Goal: Check status: Check status

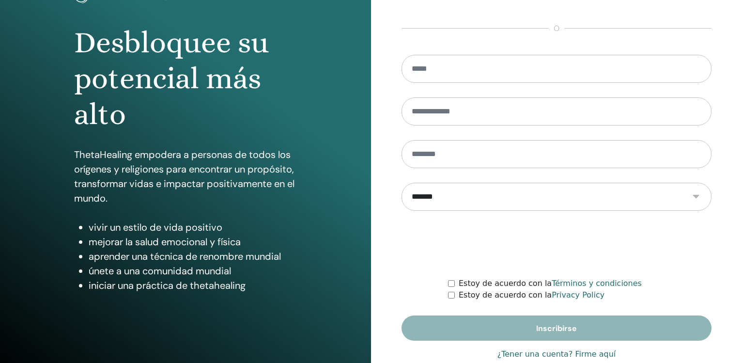
scroll to position [102, 0]
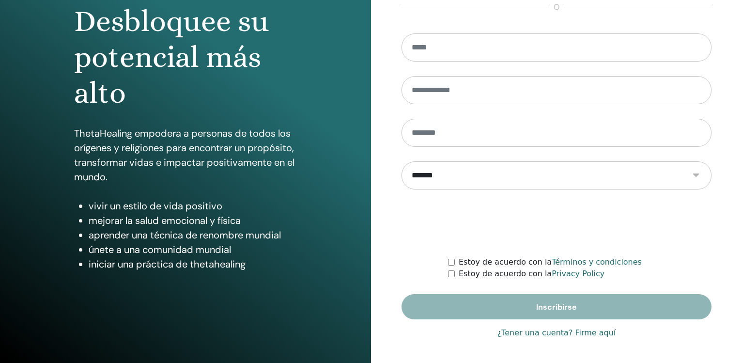
click at [589, 336] on link "¿Tener una cuenta? Firme aquí" at bounding box center [557, 333] width 119 height 12
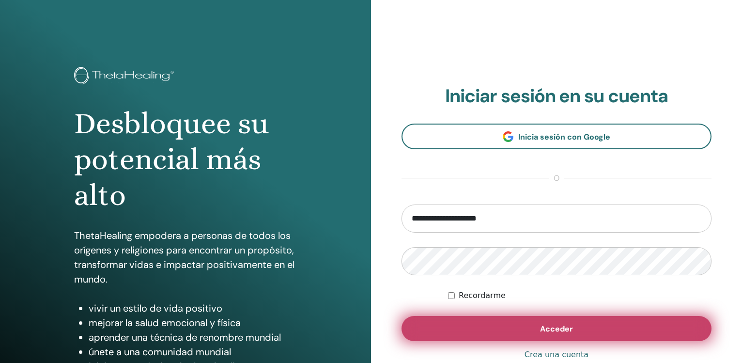
click at [588, 333] on button "Acceder" at bounding box center [557, 328] width 310 height 25
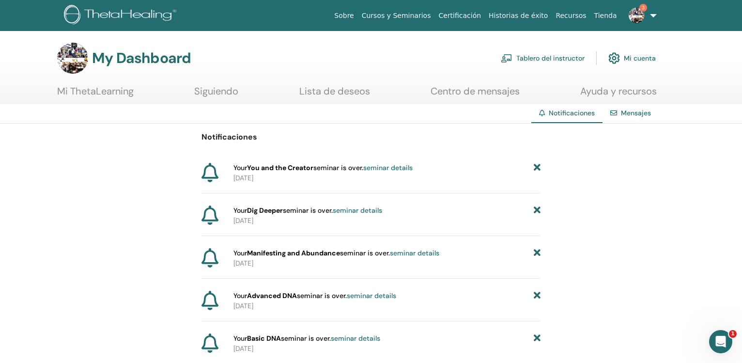
click at [539, 59] on link "Tablero del instructor" at bounding box center [543, 57] width 84 height 21
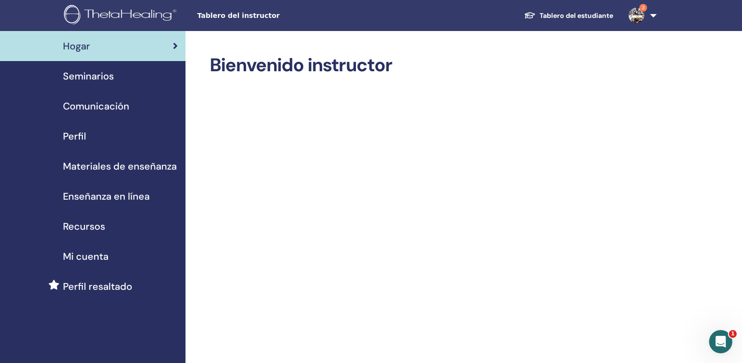
click at [83, 78] on span "Seminarios" at bounding box center [88, 76] width 51 height 15
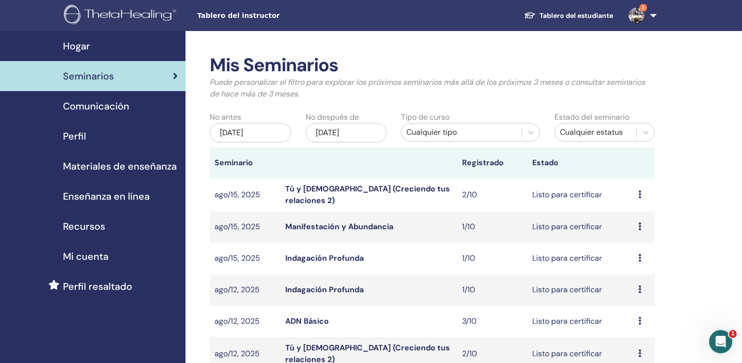
click at [261, 129] on div "may/22, 2025" at bounding box center [250, 132] width 81 height 19
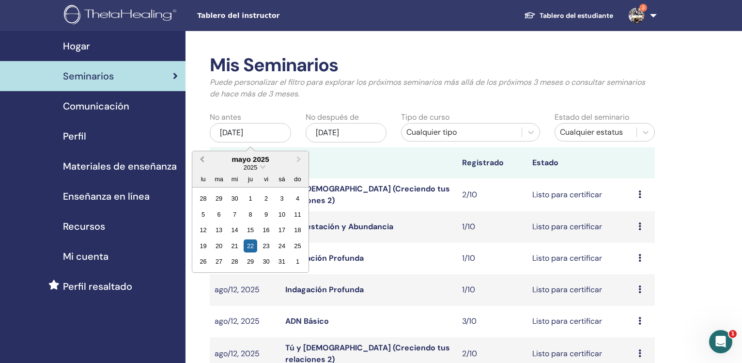
click at [197, 162] on button "Previous Month" at bounding box center [201, 160] width 16 height 16
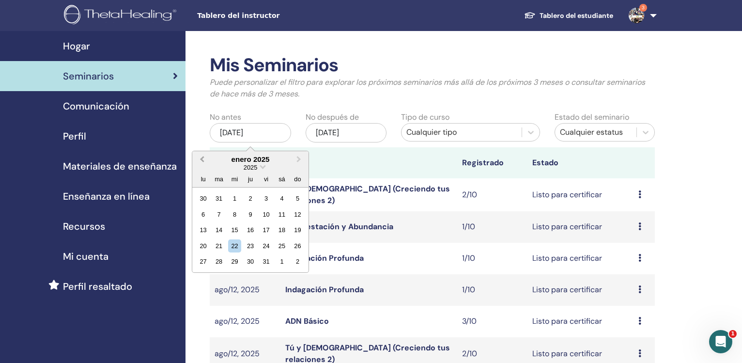
click at [197, 162] on button "Previous Month" at bounding box center [201, 160] width 16 height 16
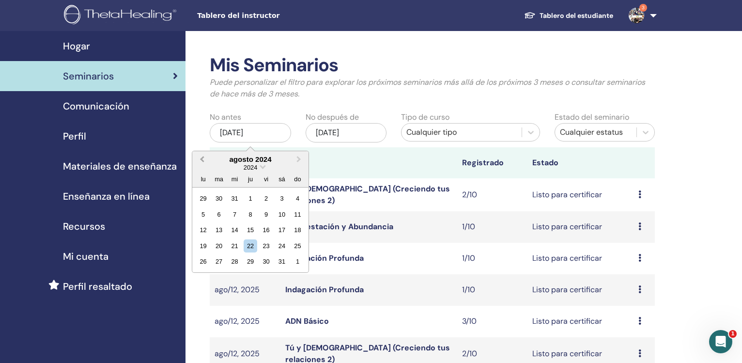
click at [197, 162] on button "Previous Month" at bounding box center [201, 160] width 16 height 16
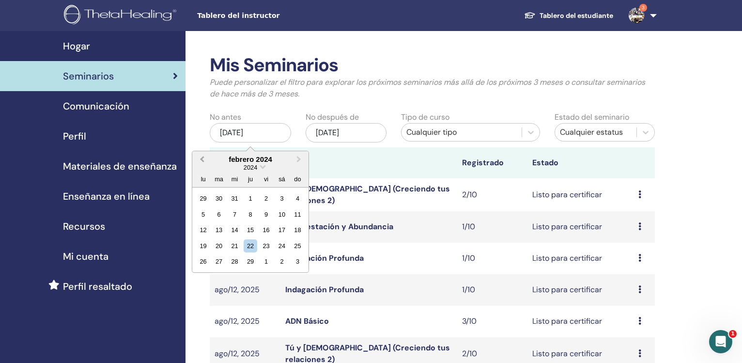
click at [197, 162] on button "Previous Month" at bounding box center [201, 160] width 16 height 16
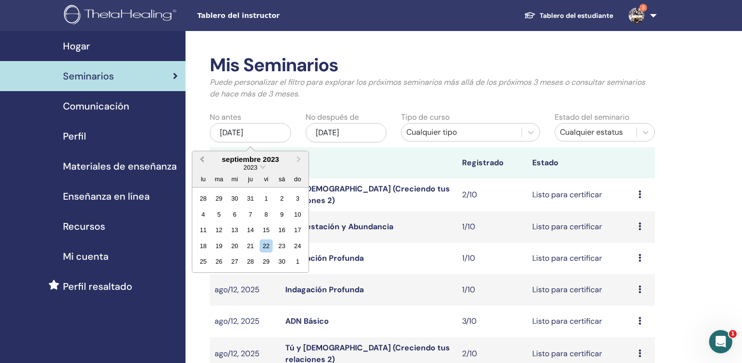
click at [197, 162] on button "Previous Month" at bounding box center [201, 160] width 16 height 16
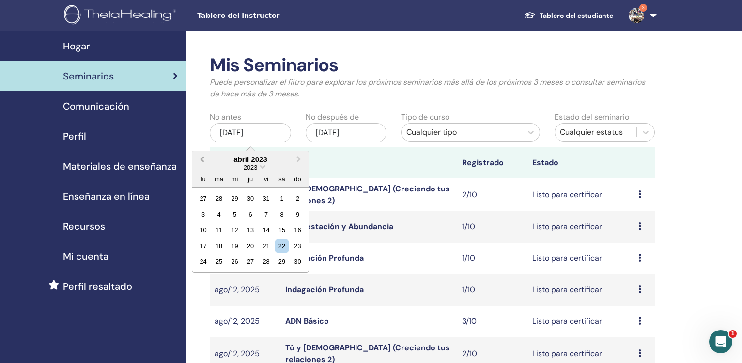
click at [197, 162] on button "Previous Month" at bounding box center [201, 160] width 16 height 16
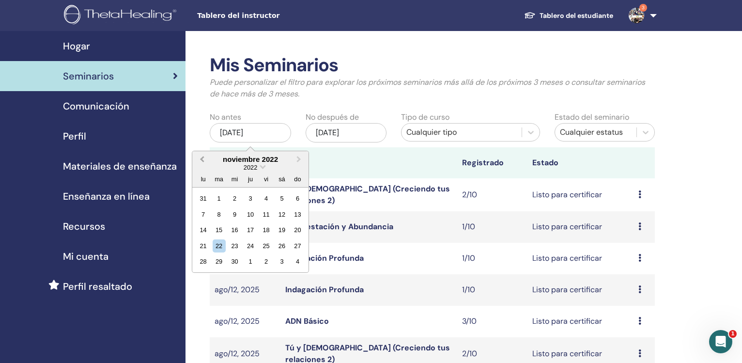
click at [198, 158] on button "Previous Month" at bounding box center [201, 160] width 16 height 16
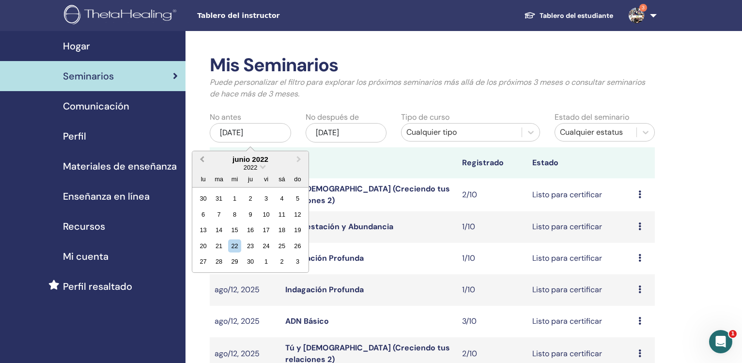
click at [198, 158] on button "Previous Month" at bounding box center [201, 160] width 16 height 16
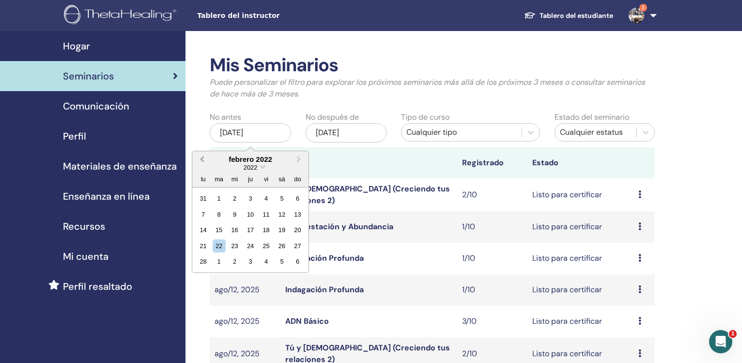
click at [198, 158] on button "Previous Month" at bounding box center [201, 160] width 16 height 16
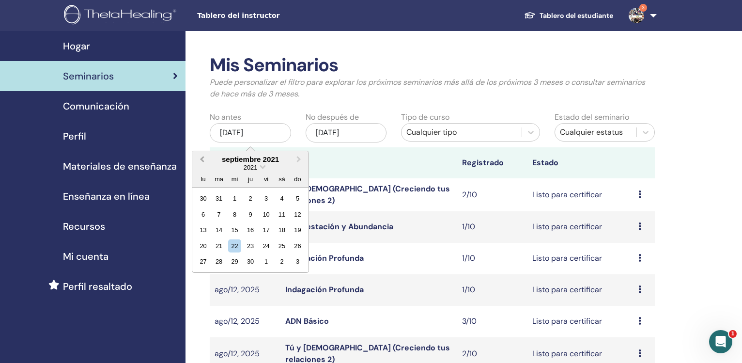
click at [198, 158] on button "Previous Month" at bounding box center [201, 160] width 16 height 16
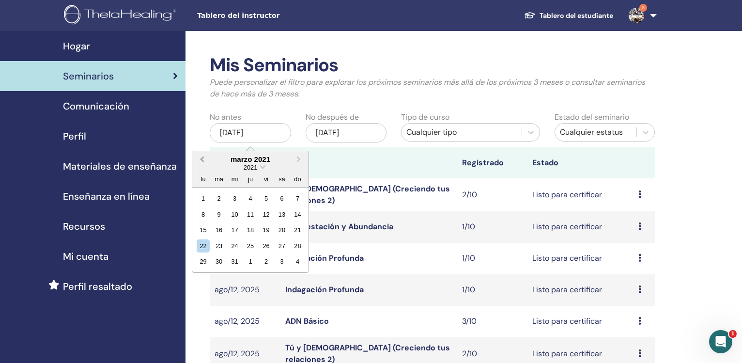
click at [198, 158] on button "Previous Month" at bounding box center [201, 160] width 16 height 16
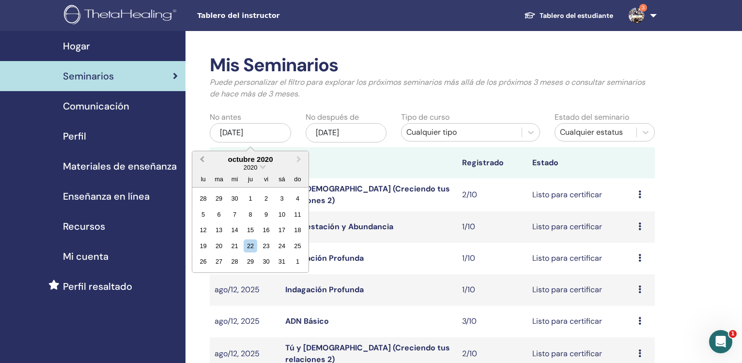
click at [198, 158] on button "Previous Month" at bounding box center [201, 160] width 16 height 16
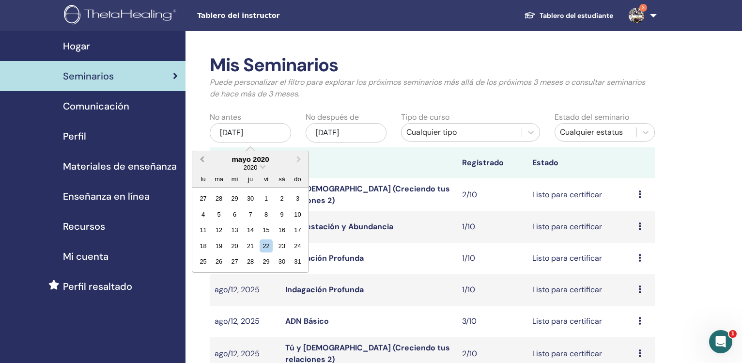
click at [198, 158] on button "Previous Month" at bounding box center [201, 160] width 16 height 16
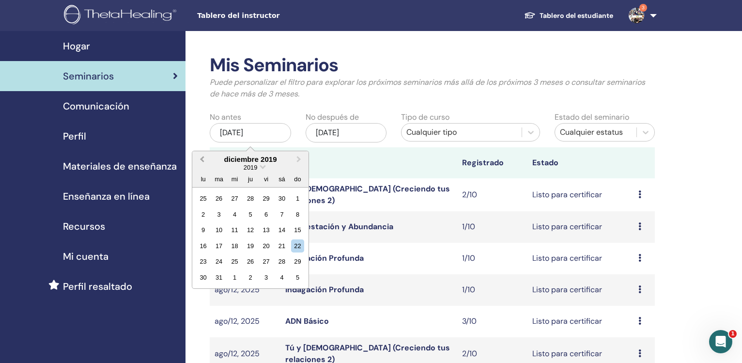
click at [198, 158] on button "Previous Month" at bounding box center [201, 160] width 16 height 16
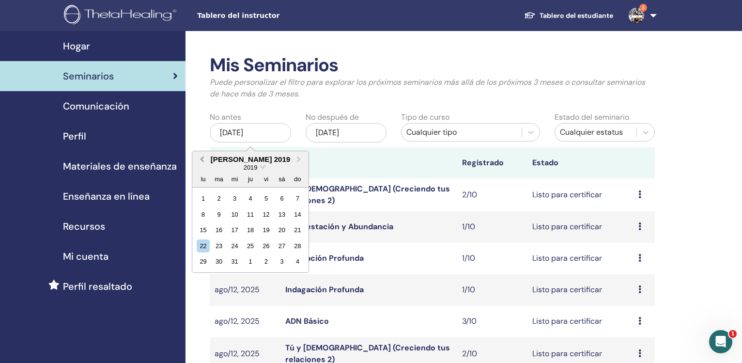
click at [198, 158] on button "Previous Month" at bounding box center [201, 160] width 16 height 16
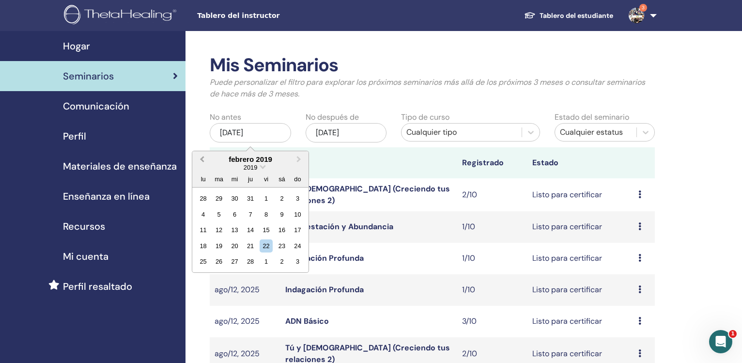
click at [198, 158] on button "Previous Month" at bounding box center [201, 160] width 16 height 16
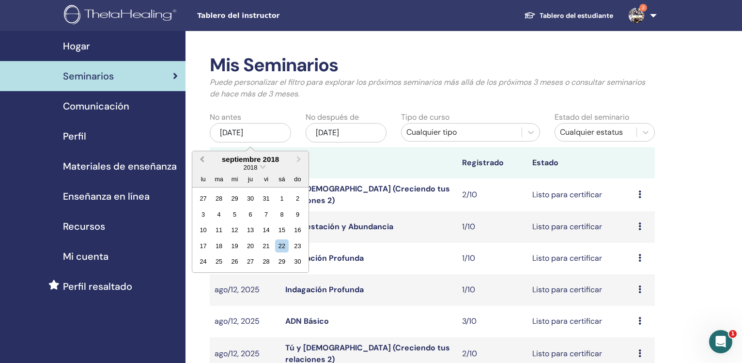
click at [198, 158] on button "Previous Month" at bounding box center [201, 160] width 16 height 16
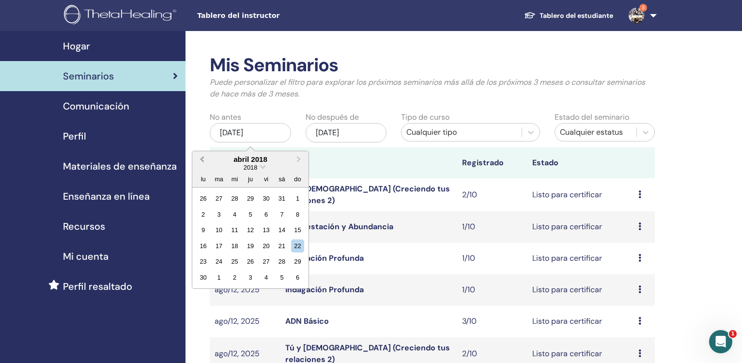
click at [198, 158] on button "Previous Month" at bounding box center [201, 160] width 16 height 16
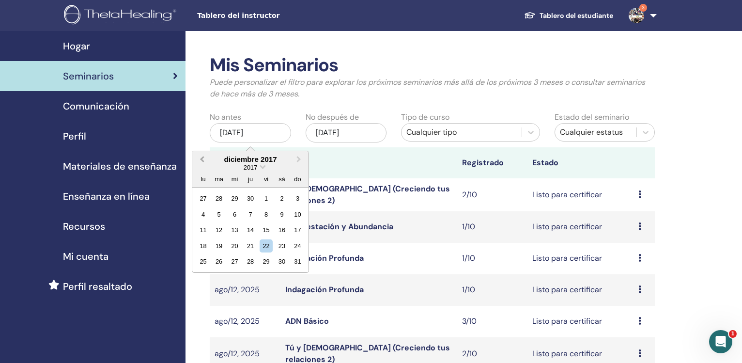
click at [198, 158] on button "Previous Month" at bounding box center [201, 160] width 16 height 16
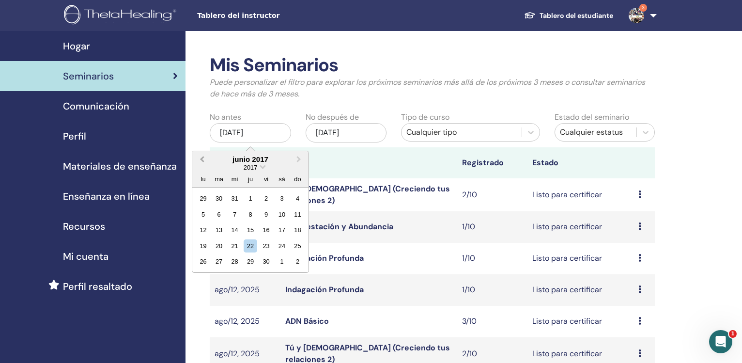
click at [198, 158] on button "Previous Month" at bounding box center [201, 160] width 16 height 16
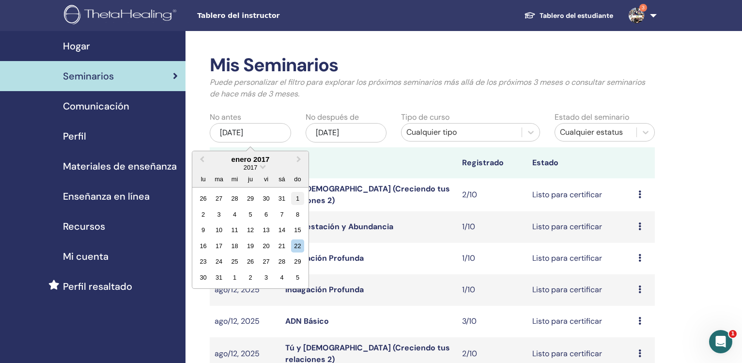
click at [295, 195] on div "1" at bounding box center [297, 198] width 13 height 13
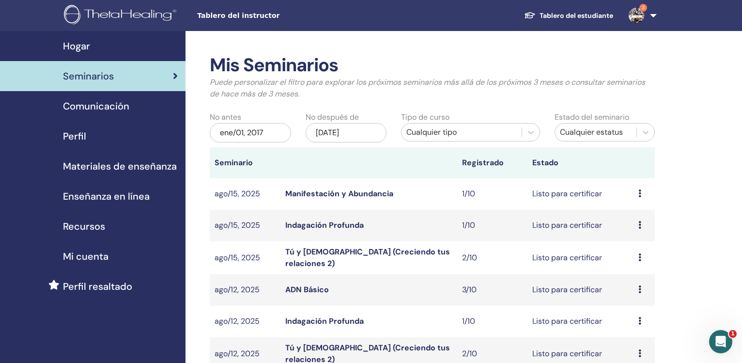
click at [337, 137] on div "[DATE]" at bounding box center [346, 132] width 81 height 19
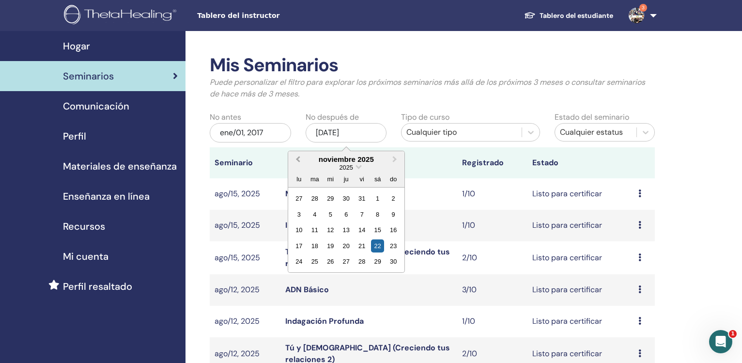
click at [298, 160] on span "Previous Month" at bounding box center [298, 159] width 0 height 10
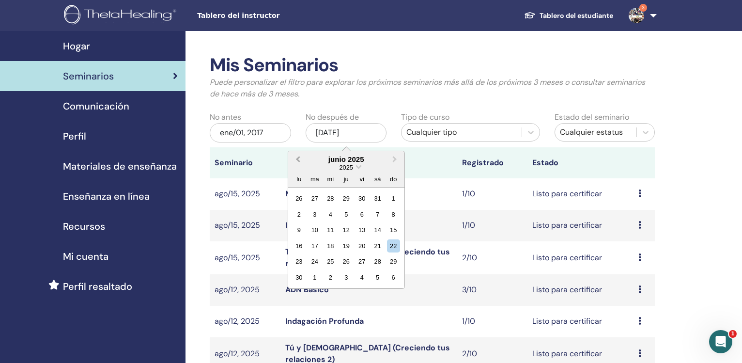
click at [298, 160] on span "Previous Month" at bounding box center [298, 159] width 0 height 10
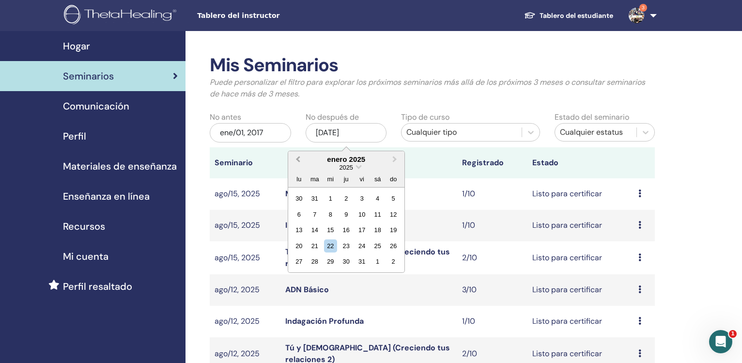
click at [298, 160] on span "Previous Month" at bounding box center [298, 159] width 0 height 10
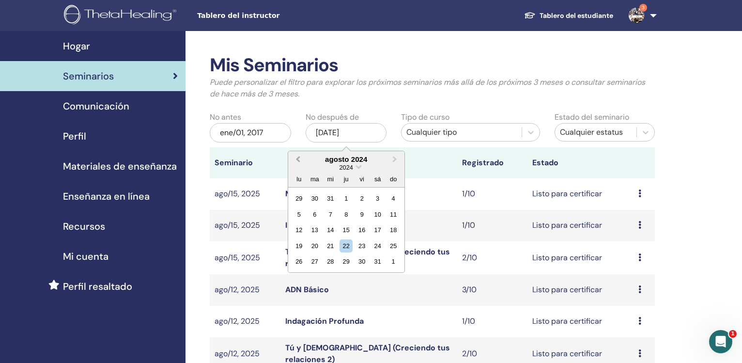
click at [298, 160] on span "Previous Month" at bounding box center [298, 159] width 0 height 10
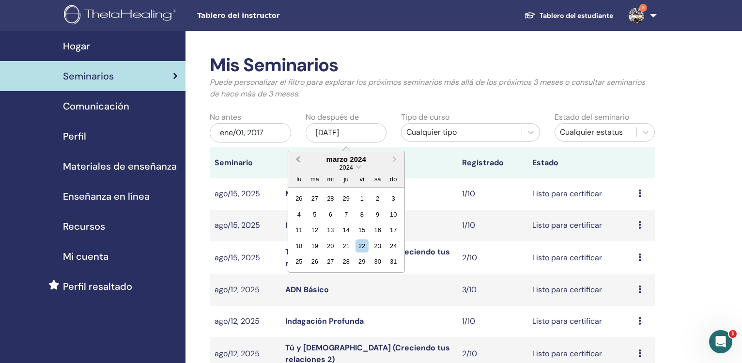
click at [298, 160] on span "Previous Month" at bounding box center [298, 159] width 0 height 10
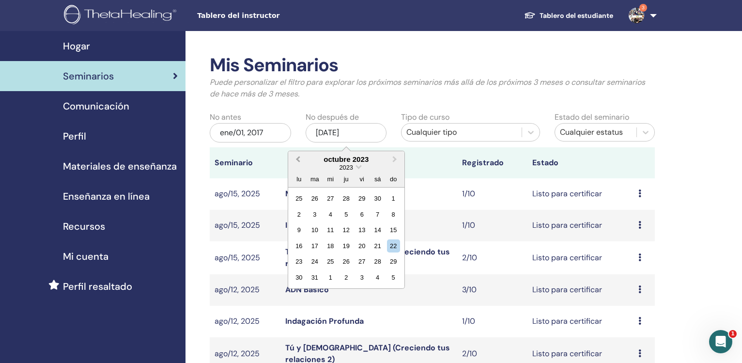
click at [298, 160] on span "Previous Month" at bounding box center [298, 159] width 0 height 10
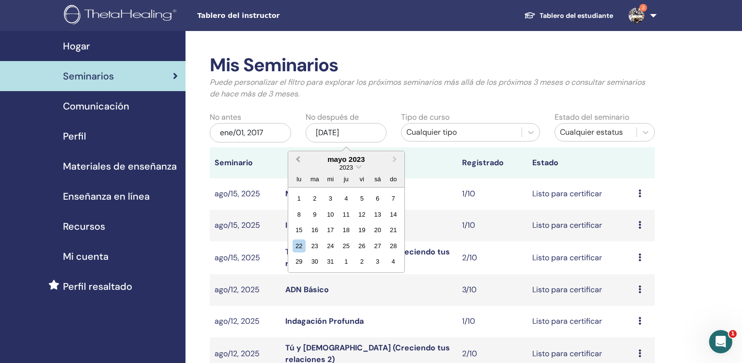
click at [298, 160] on span "Previous Month" at bounding box center [298, 159] width 0 height 10
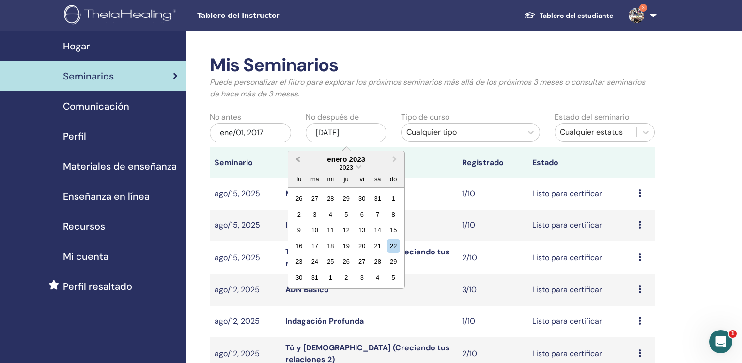
click at [298, 160] on span "Previous Month" at bounding box center [298, 159] width 0 height 10
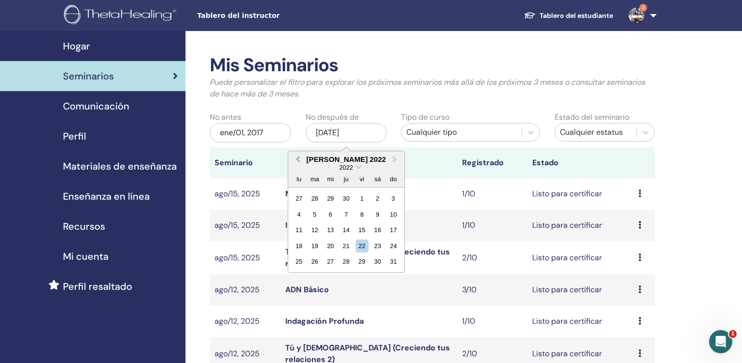
click at [298, 160] on span "Previous Month" at bounding box center [298, 159] width 0 height 10
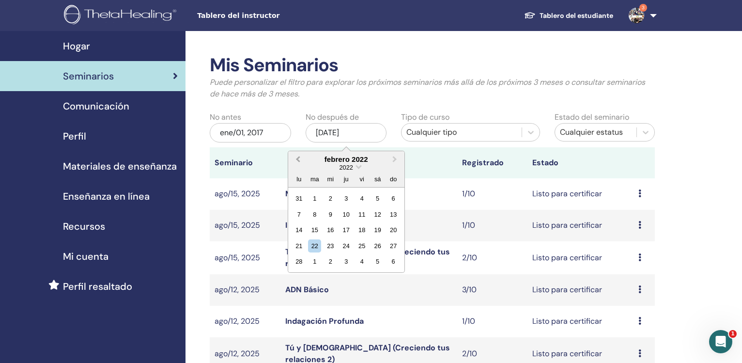
click at [298, 160] on span "Previous Month" at bounding box center [298, 159] width 0 height 10
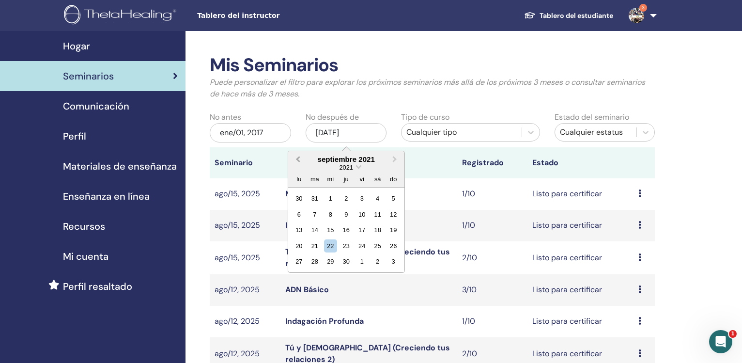
click at [298, 160] on span "Previous Month" at bounding box center [298, 159] width 0 height 10
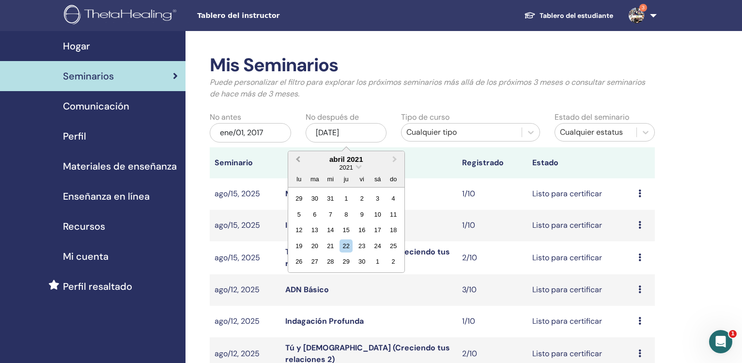
click at [298, 160] on span "Previous Month" at bounding box center [298, 159] width 0 height 10
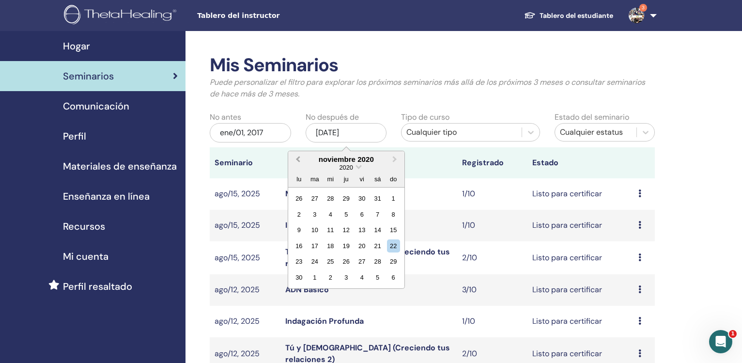
click at [298, 160] on span "Previous Month" at bounding box center [298, 159] width 0 height 10
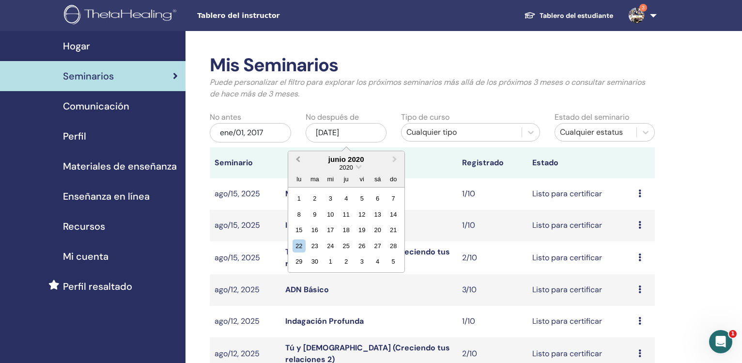
click at [298, 160] on span "Previous Month" at bounding box center [298, 159] width 0 height 10
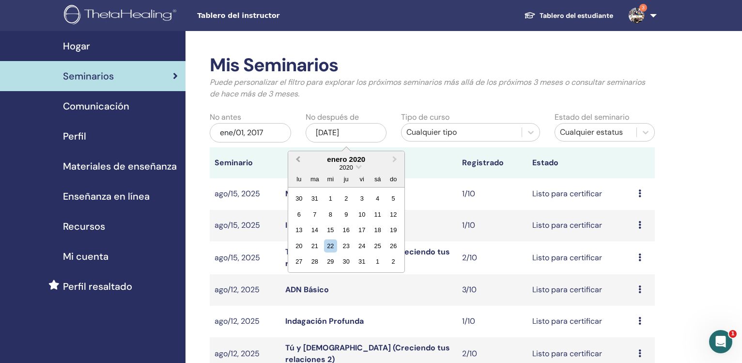
click at [298, 160] on span "Previous Month" at bounding box center [298, 159] width 0 height 10
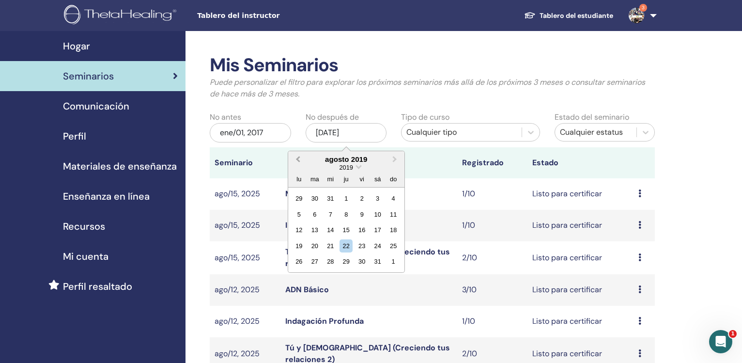
click at [298, 160] on span "Previous Month" at bounding box center [298, 159] width 0 height 10
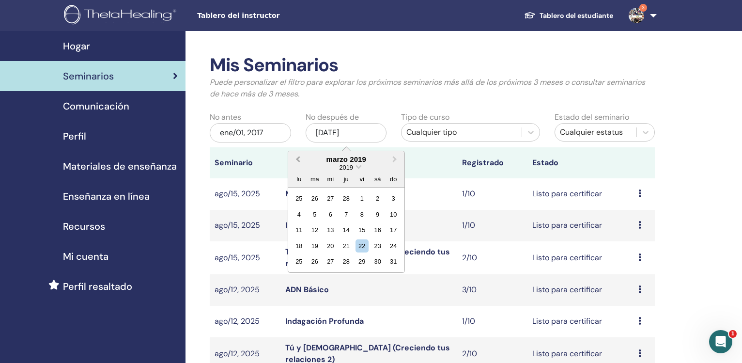
click at [298, 160] on span "Previous Month" at bounding box center [298, 159] width 0 height 10
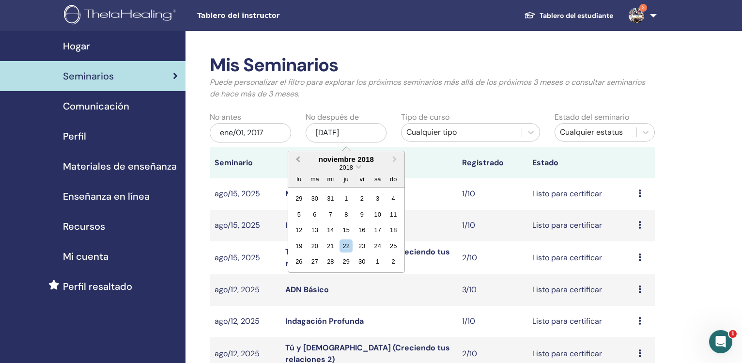
click at [298, 160] on span "Previous Month" at bounding box center [298, 159] width 0 height 10
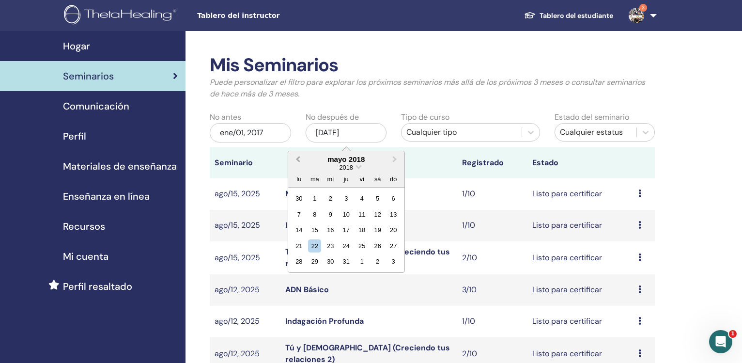
click at [298, 160] on span "Previous Month" at bounding box center [298, 159] width 0 height 10
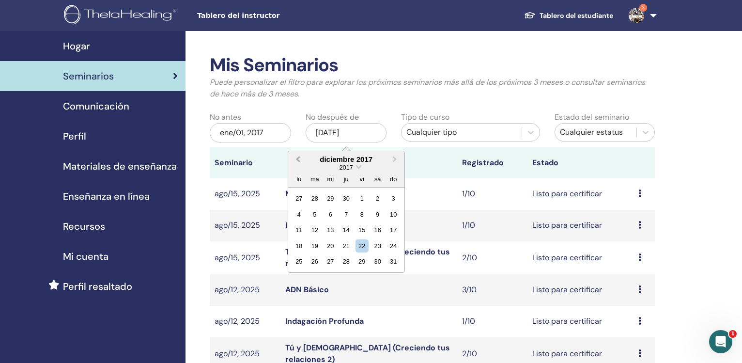
click at [298, 160] on span "Previous Month" at bounding box center [298, 159] width 0 height 10
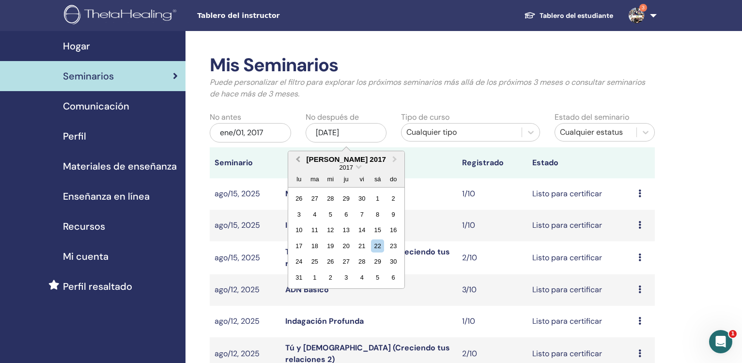
click at [298, 160] on span "Previous Month" at bounding box center [298, 159] width 0 height 10
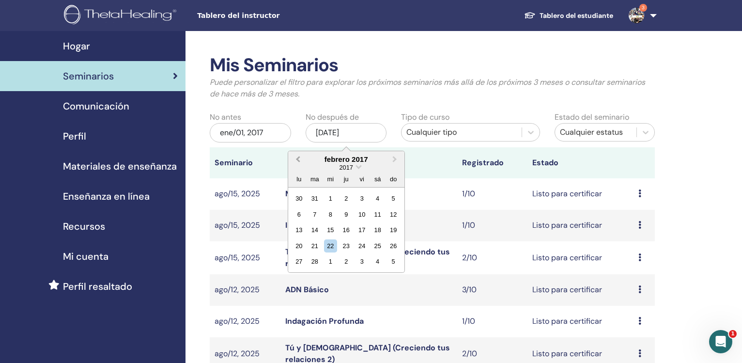
click at [298, 160] on span "Previous Month" at bounding box center [298, 159] width 0 height 10
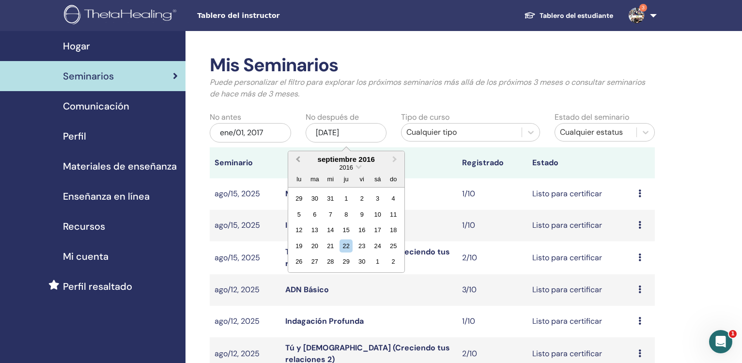
click at [298, 160] on span "Previous Month" at bounding box center [298, 159] width 0 height 10
click at [395, 158] on span "Next Month" at bounding box center [395, 159] width 0 height 10
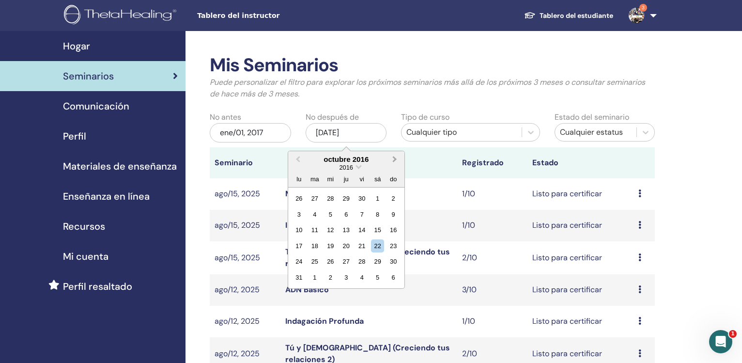
click at [395, 158] on span "Next Month" at bounding box center [395, 159] width 0 height 10
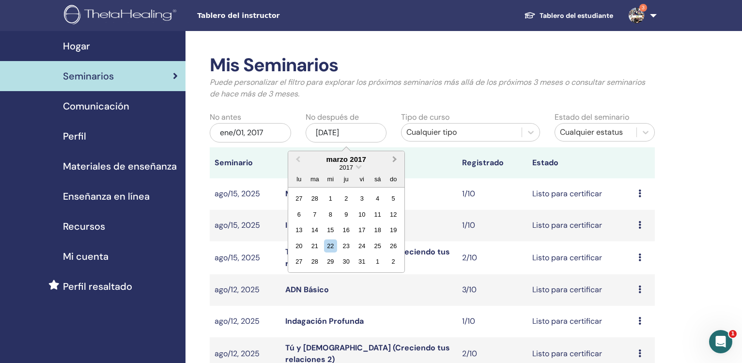
click at [395, 158] on span "Next Month" at bounding box center [395, 159] width 0 height 10
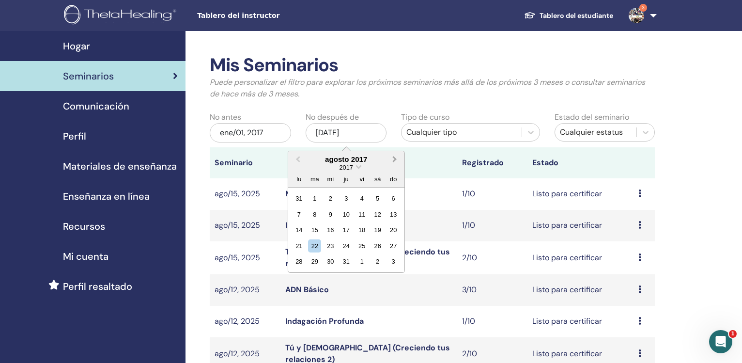
click at [395, 158] on span "Next Month" at bounding box center [395, 159] width 0 height 10
click at [395, 264] on div "31" at bounding box center [393, 261] width 13 height 13
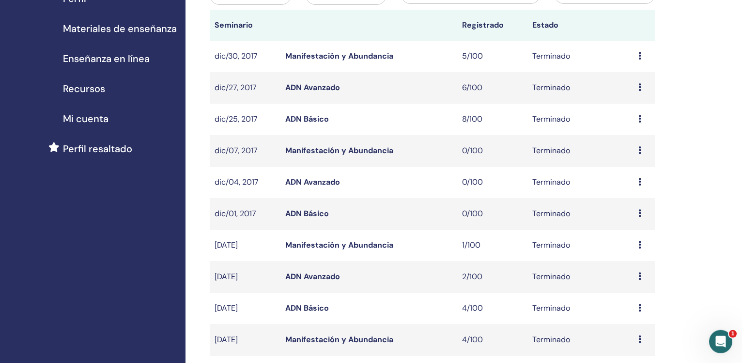
scroll to position [140, 0]
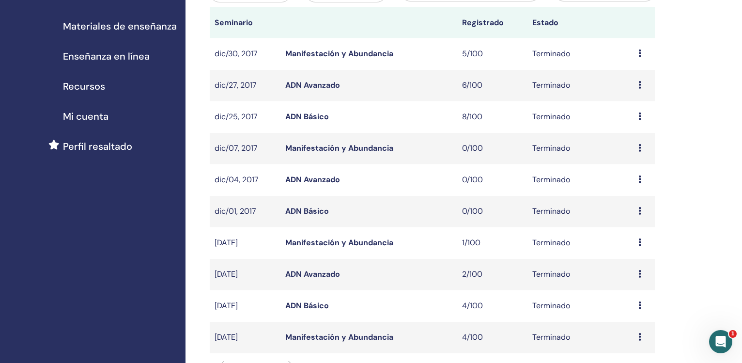
click at [312, 87] on link "ADN Avanzado" at bounding box center [312, 85] width 55 height 10
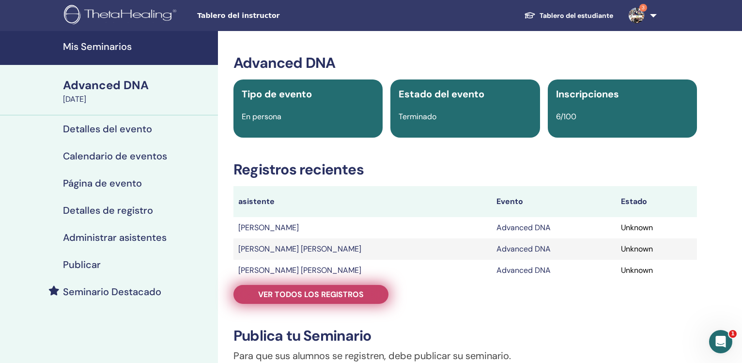
click at [334, 299] on span "Ver todos los registros" at bounding box center [311, 294] width 106 height 10
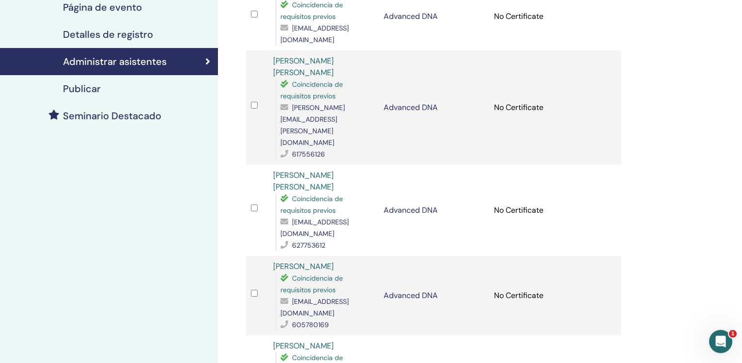
scroll to position [189, 0]
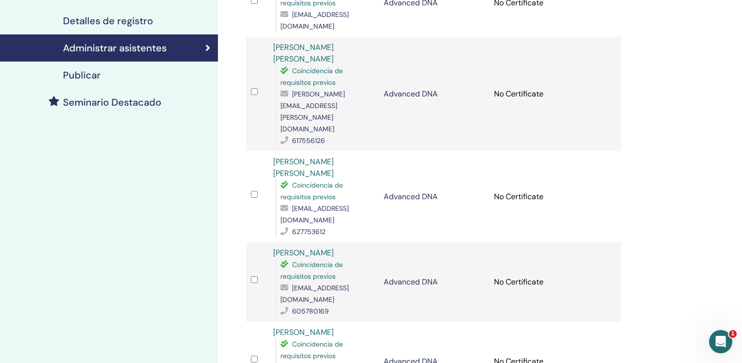
click at [485, 37] on td "Advanced DNA" at bounding box center [434, 94] width 110 height 114
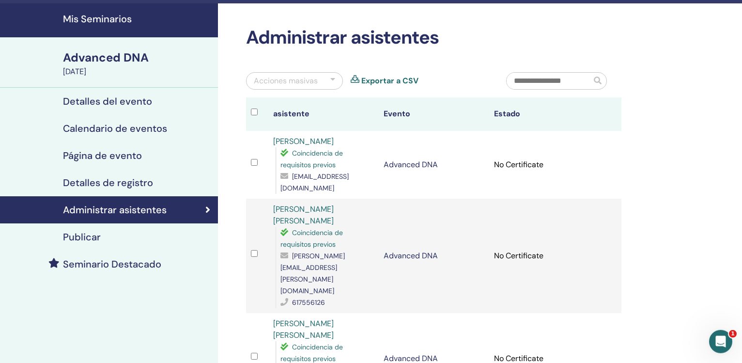
scroll to position [0, 0]
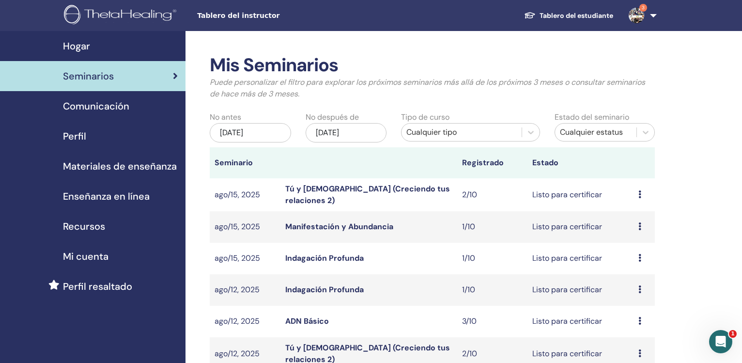
click at [254, 133] on div "[DATE]" at bounding box center [250, 132] width 81 height 19
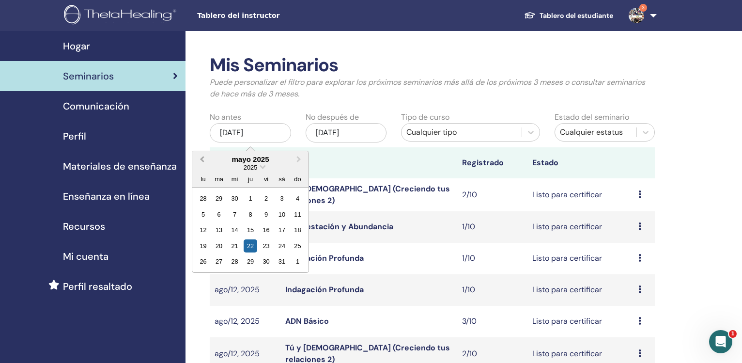
click at [202, 158] on span "Previous Month" at bounding box center [202, 159] width 0 height 10
click at [202, 159] on span "Previous Month" at bounding box center [202, 159] width 0 height 10
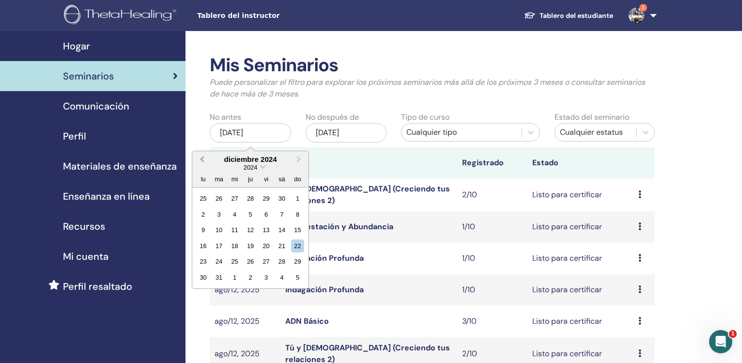
click at [202, 159] on span "Previous Month" at bounding box center [202, 159] width 0 height 10
click at [202, 158] on span "Previous Month" at bounding box center [202, 159] width 0 height 10
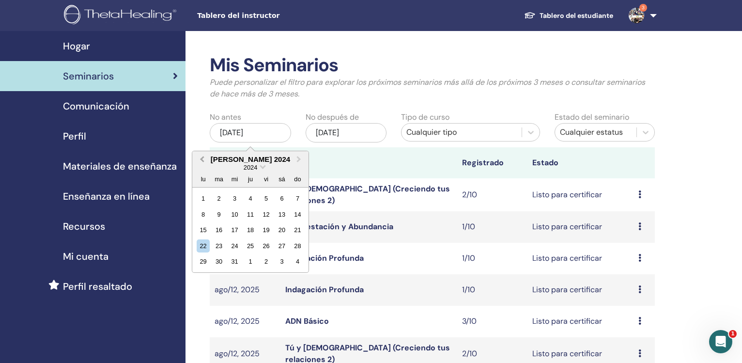
click at [202, 158] on span "Previous Month" at bounding box center [202, 159] width 0 height 10
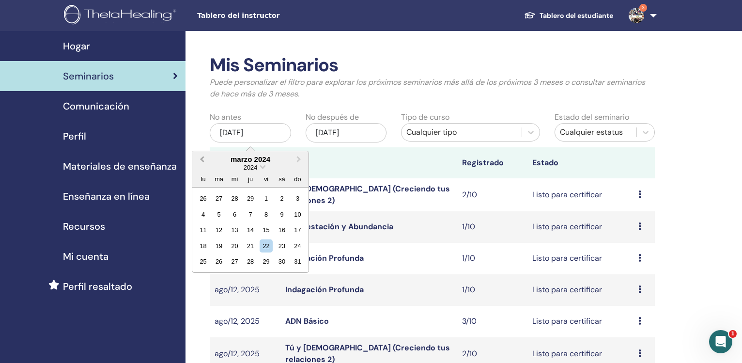
click at [202, 158] on span "Previous Month" at bounding box center [202, 159] width 0 height 10
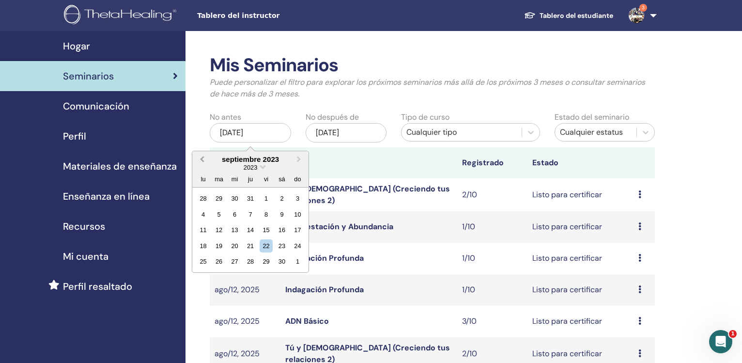
click at [202, 158] on span "Previous Month" at bounding box center [202, 159] width 0 height 10
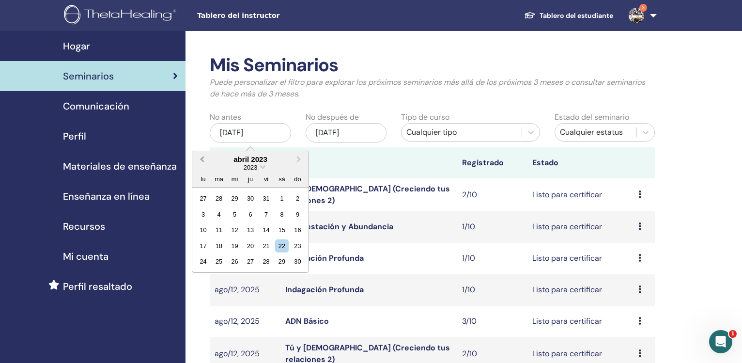
click at [202, 158] on span "Previous Month" at bounding box center [202, 159] width 0 height 10
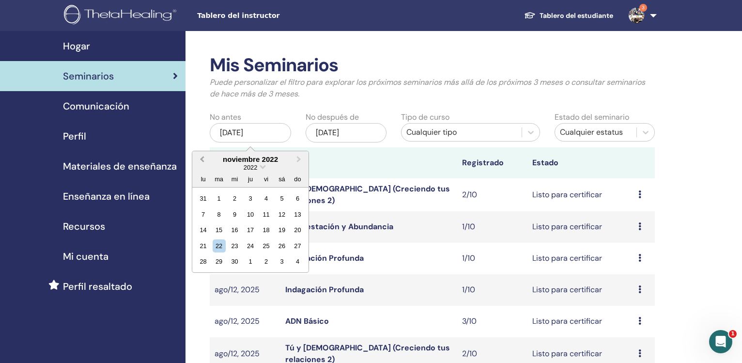
click at [202, 158] on span "Previous Month" at bounding box center [202, 159] width 0 height 10
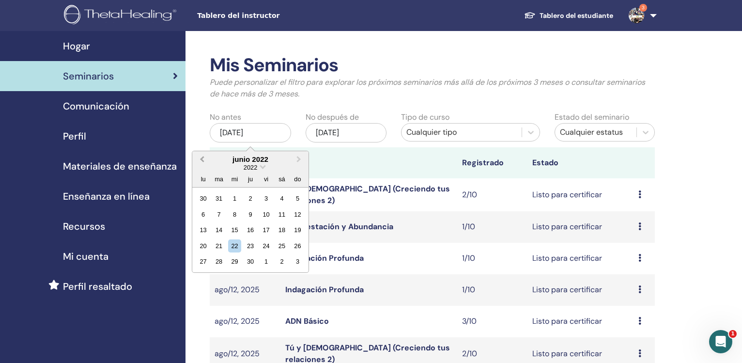
click at [202, 158] on span "Previous Month" at bounding box center [202, 159] width 0 height 10
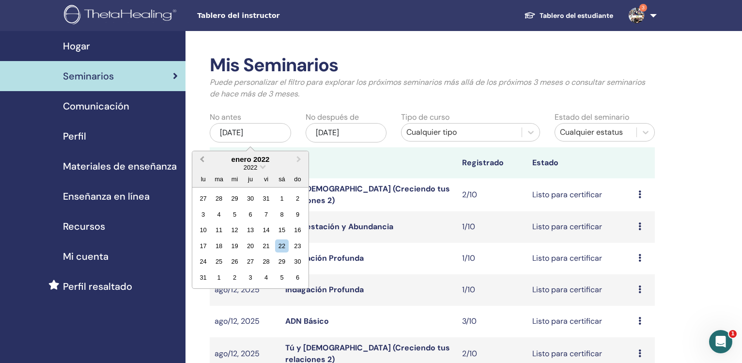
click at [202, 158] on span "Previous Month" at bounding box center [202, 159] width 0 height 10
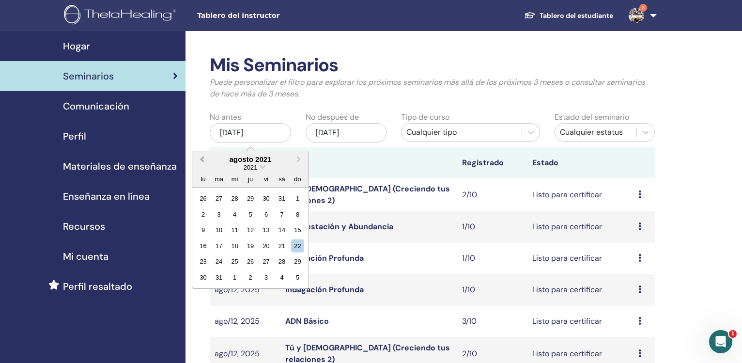
click at [202, 158] on span "Previous Month" at bounding box center [202, 159] width 0 height 10
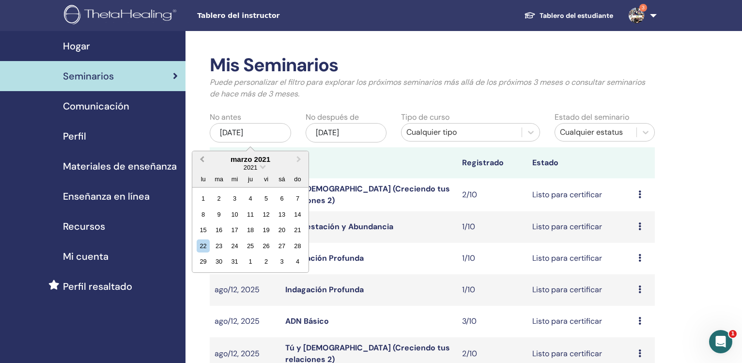
click at [202, 158] on span "Previous Month" at bounding box center [202, 159] width 0 height 10
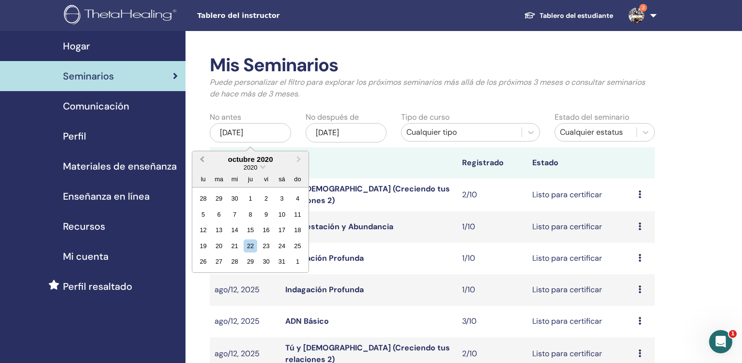
click at [202, 158] on span "Previous Month" at bounding box center [202, 159] width 0 height 10
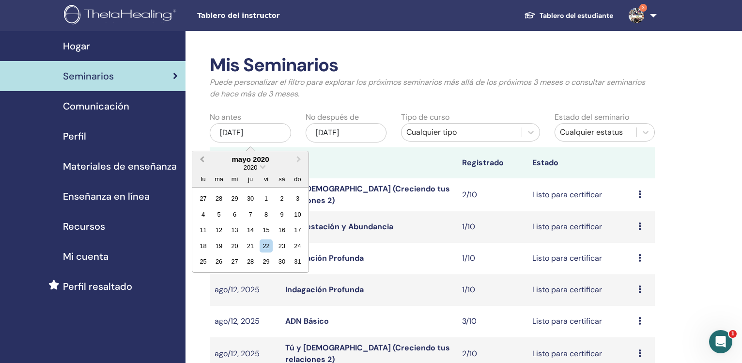
click at [202, 158] on span "Previous Month" at bounding box center [202, 159] width 0 height 10
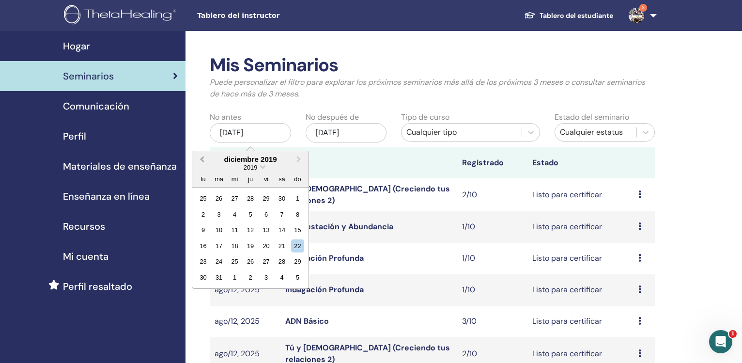
click at [202, 158] on span "Previous Month" at bounding box center [202, 159] width 0 height 10
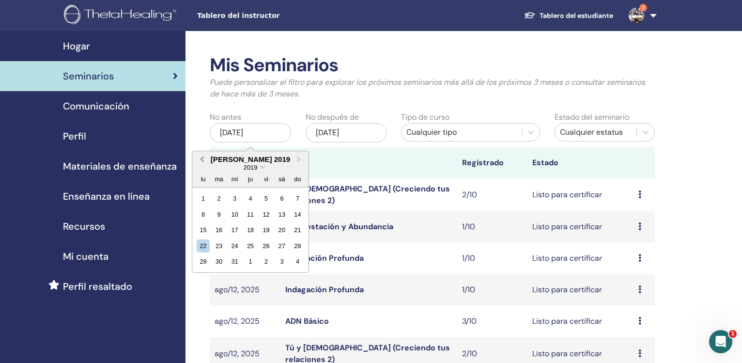
click at [202, 158] on span "Previous Month" at bounding box center [202, 159] width 0 height 10
click at [202, 158] on button "Previous Month" at bounding box center [201, 160] width 16 height 16
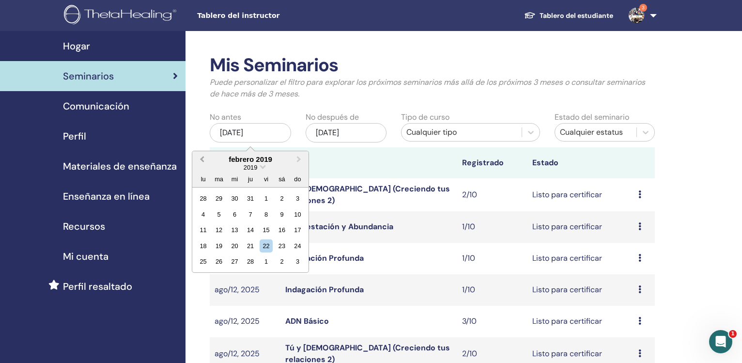
click at [202, 158] on button "Previous Month" at bounding box center [201, 160] width 16 height 16
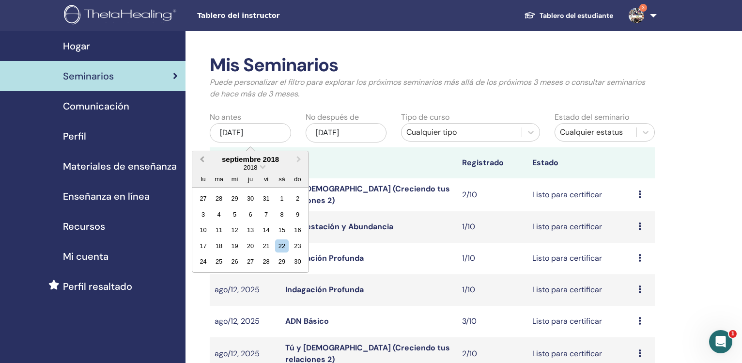
click at [202, 158] on span "Previous Month" at bounding box center [202, 159] width 0 height 10
click at [202, 158] on button "Previous Month" at bounding box center [201, 160] width 16 height 16
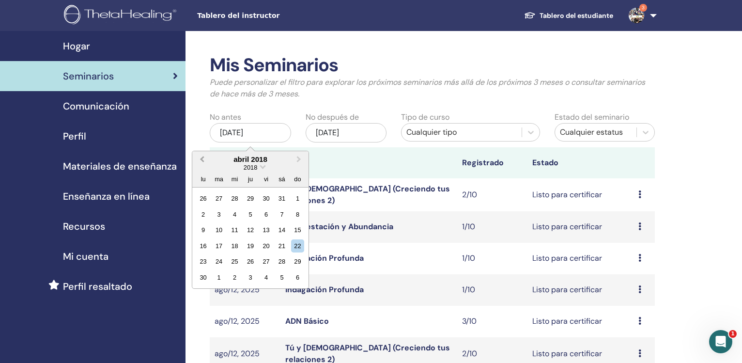
click at [202, 158] on button "Previous Month" at bounding box center [201, 160] width 16 height 16
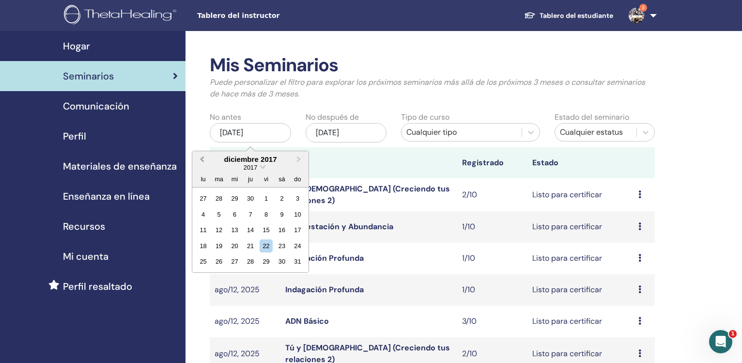
click at [202, 158] on button "Previous Month" at bounding box center [201, 160] width 16 height 16
click at [299, 160] on span "Next Month" at bounding box center [299, 159] width 0 height 10
click at [202, 160] on span "Previous Month" at bounding box center [202, 159] width 0 height 10
click at [300, 199] on div "1" at bounding box center [297, 198] width 13 height 13
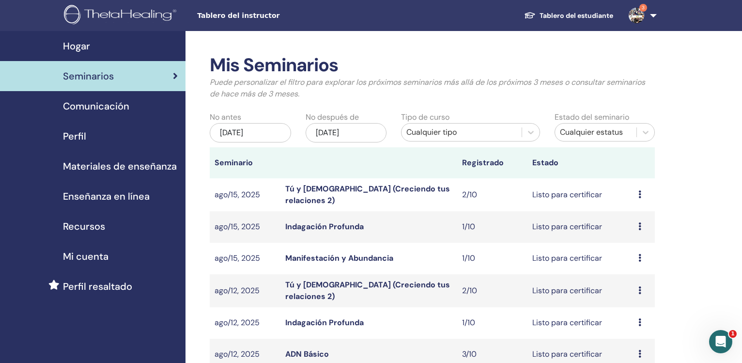
click at [336, 129] on div "[DATE]" at bounding box center [346, 132] width 81 height 19
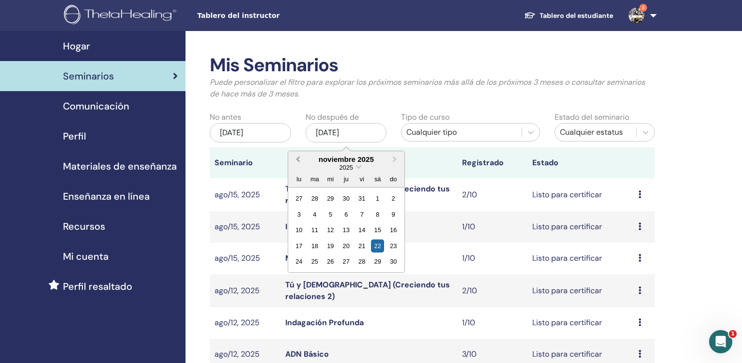
click at [297, 158] on button "Previous Month" at bounding box center [297, 160] width 16 height 16
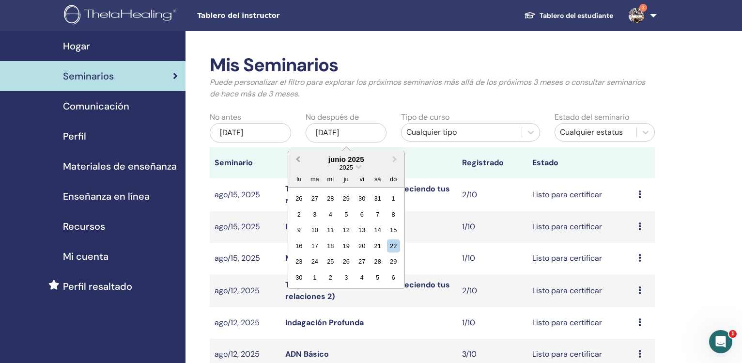
click at [297, 157] on button "Previous Month" at bounding box center [297, 160] width 16 height 16
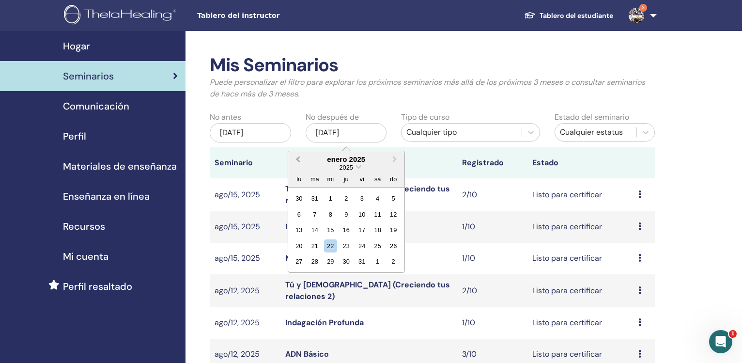
click at [297, 157] on button "Previous Month" at bounding box center [297, 160] width 16 height 16
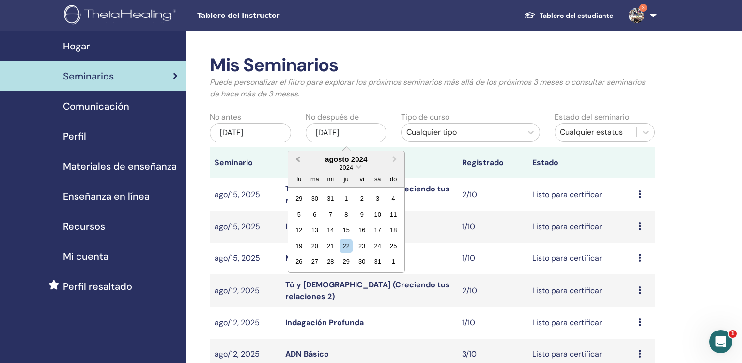
click at [297, 157] on button "Previous Month" at bounding box center [297, 160] width 16 height 16
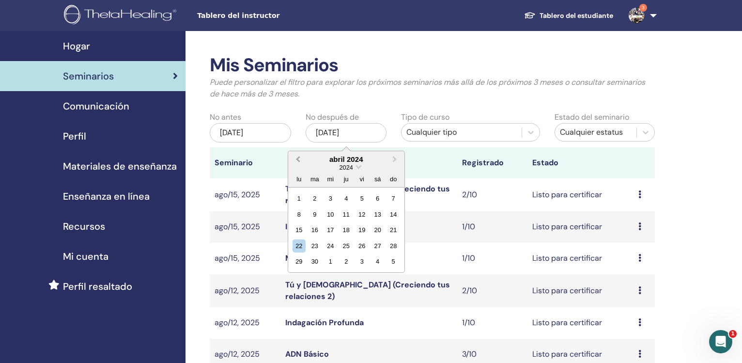
click at [297, 157] on button "Previous Month" at bounding box center [297, 160] width 16 height 16
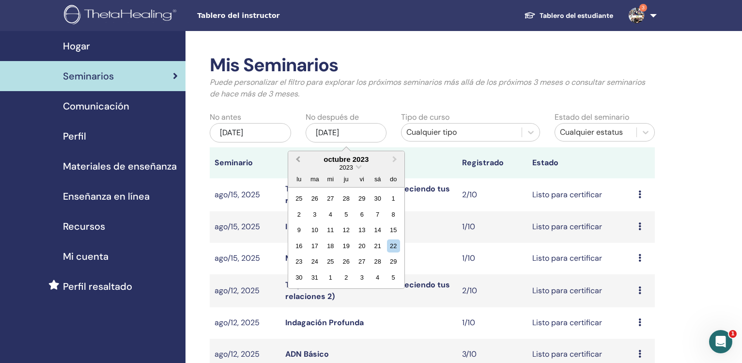
click at [297, 157] on button "Previous Month" at bounding box center [297, 160] width 16 height 16
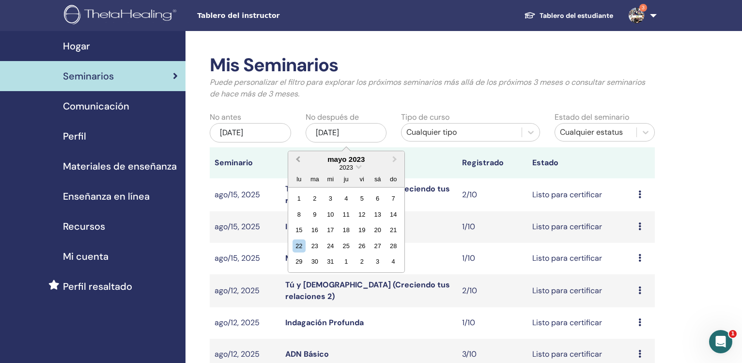
click at [297, 157] on button "Previous Month" at bounding box center [297, 160] width 16 height 16
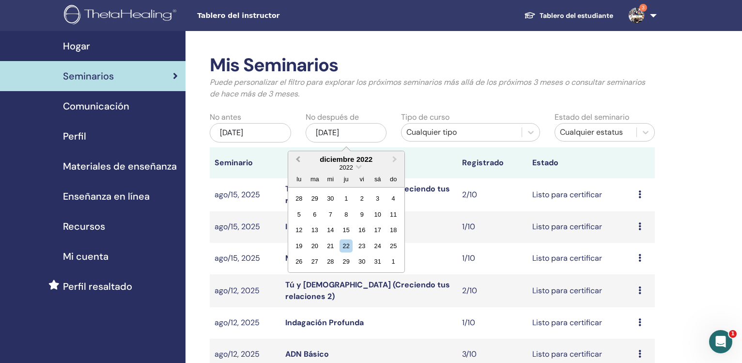
click at [297, 157] on button "Previous Month" at bounding box center [297, 160] width 16 height 16
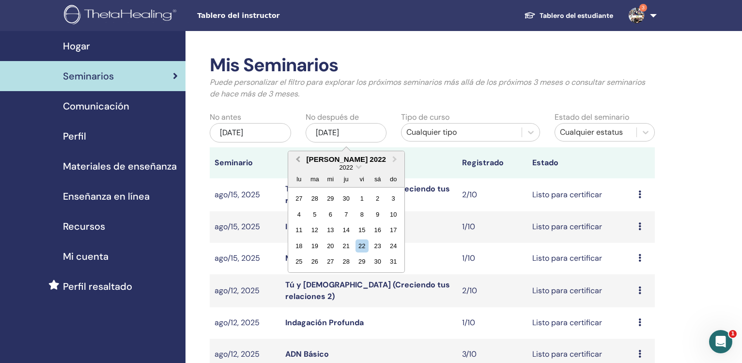
click at [297, 157] on button "Previous Month" at bounding box center [297, 160] width 16 height 16
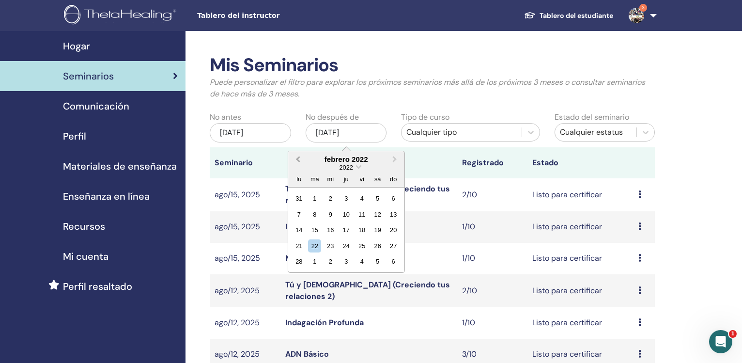
click at [297, 157] on button "Previous Month" at bounding box center [297, 160] width 16 height 16
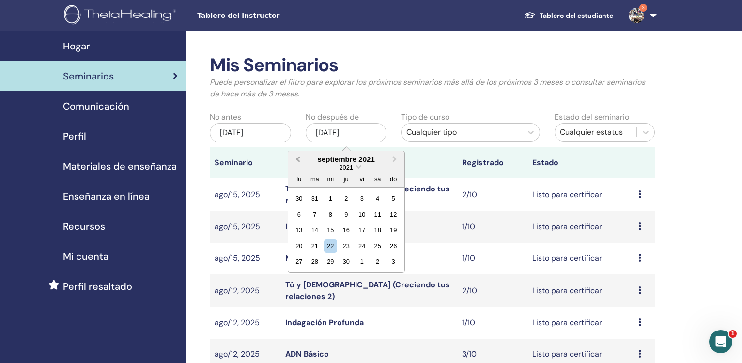
click at [297, 157] on button "Previous Month" at bounding box center [297, 160] width 16 height 16
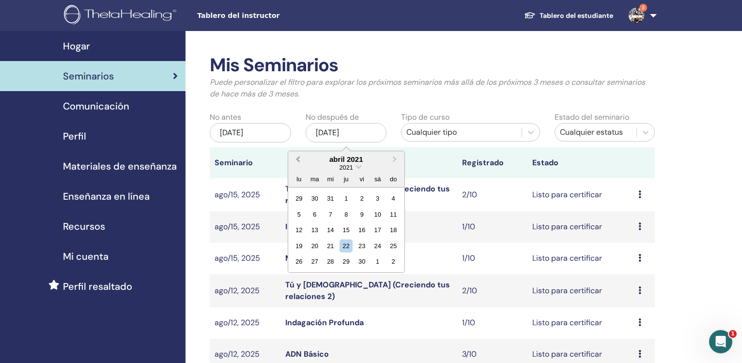
click at [297, 157] on button "Previous Month" at bounding box center [297, 160] width 16 height 16
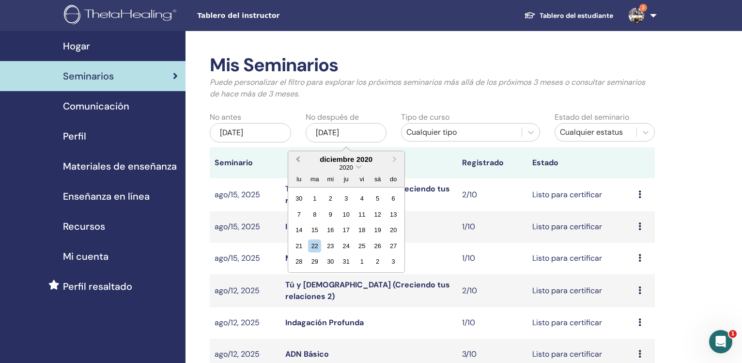
click at [297, 157] on button "Previous Month" at bounding box center [297, 160] width 16 height 16
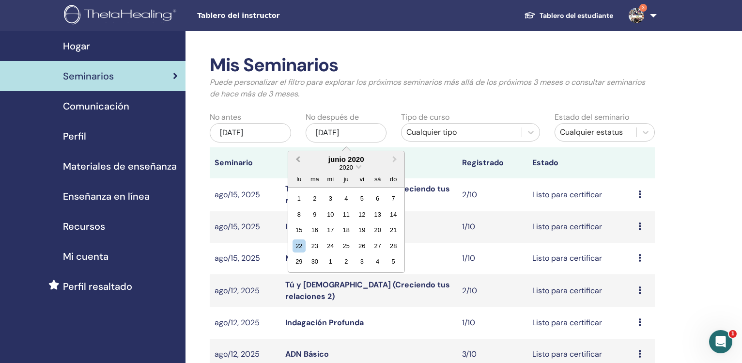
click at [297, 157] on button "Previous Month" at bounding box center [297, 160] width 16 height 16
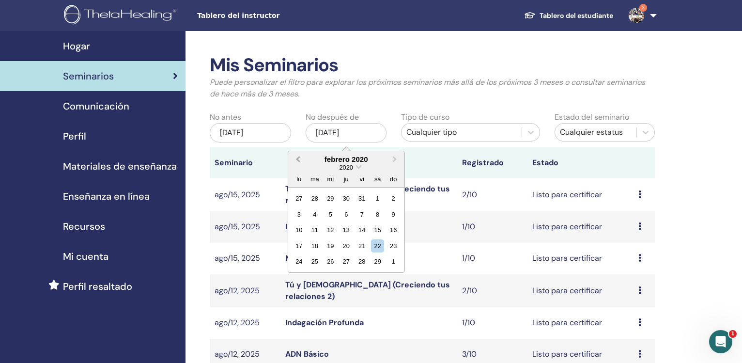
click at [297, 157] on button "Previous Month" at bounding box center [297, 160] width 16 height 16
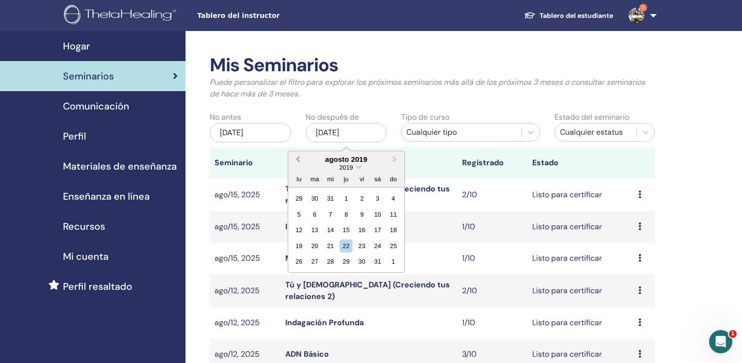
click at [297, 157] on button "Previous Month" at bounding box center [297, 160] width 16 height 16
click at [296, 157] on button "Previous Month" at bounding box center [297, 160] width 16 height 16
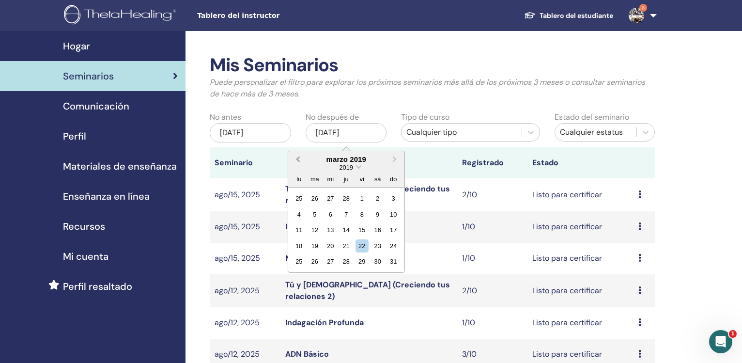
click at [296, 157] on button "Previous Month" at bounding box center [297, 160] width 16 height 16
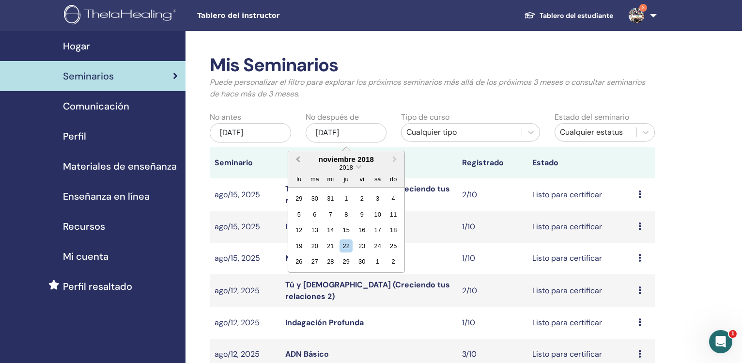
click at [296, 157] on button "Previous Month" at bounding box center [297, 160] width 16 height 16
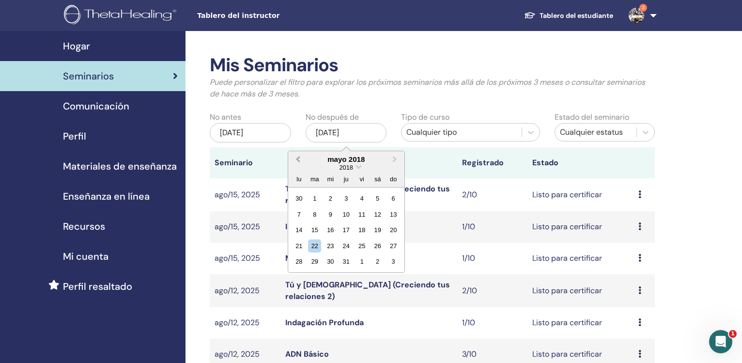
click at [296, 157] on button "Previous Month" at bounding box center [297, 160] width 16 height 16
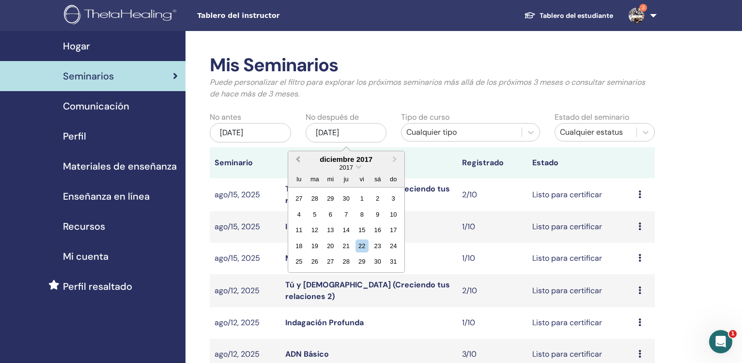
click at [296, 157] on button "Previous Month" at bounding box center [297, 160] width 16 height 16
click at [394, 163] on button "Next Month" at bounding box center [396, 160] width 16 height 16
click at [391, 266] on div "31" at bounding box center [393, 261] width 13 height 13
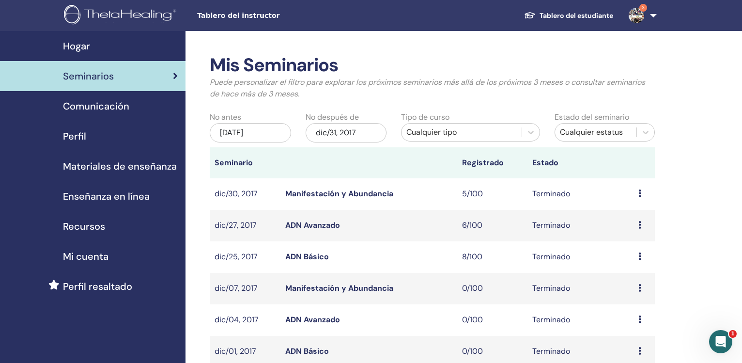
click at [309, 260] on link "ADN Básico" at bounding box center [307, 256] width 44 height 10
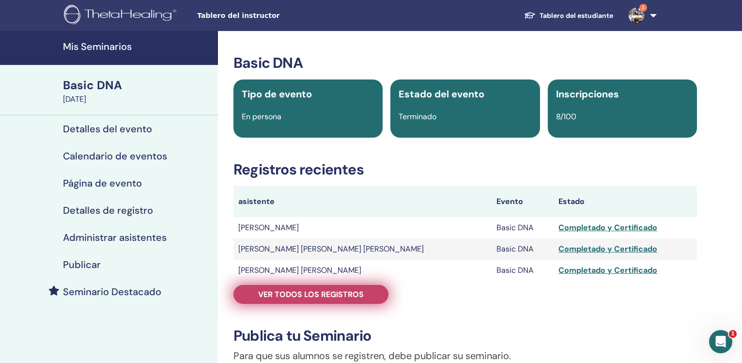
click at [320, 294] on span "Ver todos los registros" at bounding box center [311, 294] width 106 height 10
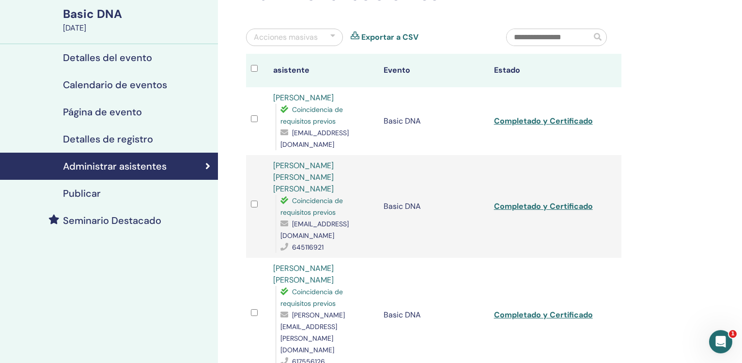
scroll to position [49, 0]
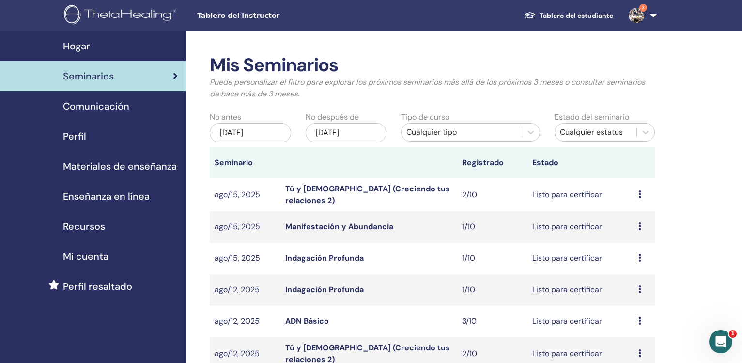
click at [262, 137] on div "[DATE]" at bounding box center [250, 132] width 81 height 19
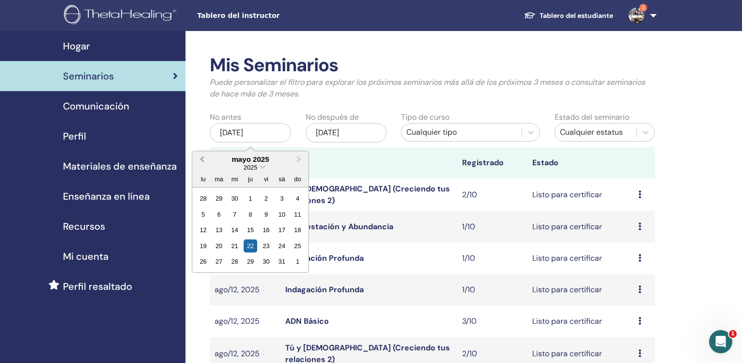
click at [202, 159] on span "Previous Month" at bounding box center [202, 159] width 0 height 10
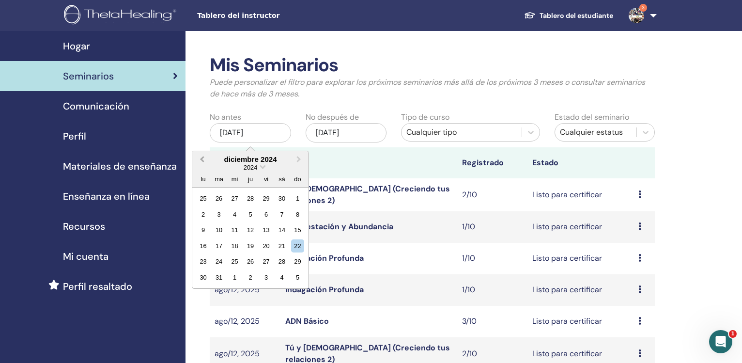
click at [202, 159] on span "Previous Month" at bounding box center [202, 159] width 0 height 10
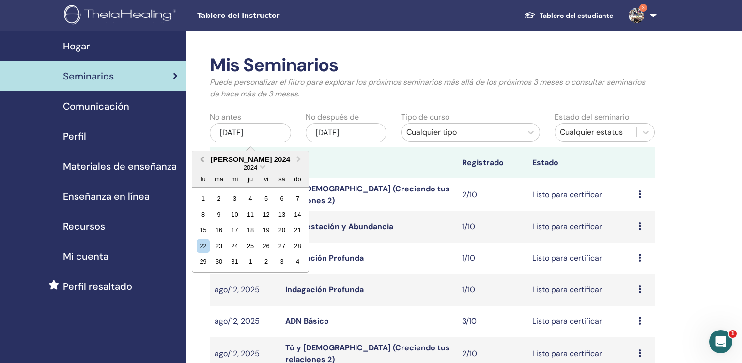
click at [202, 159] on span "Previous Month" at bounding box center [202, 159] width 0 height 10
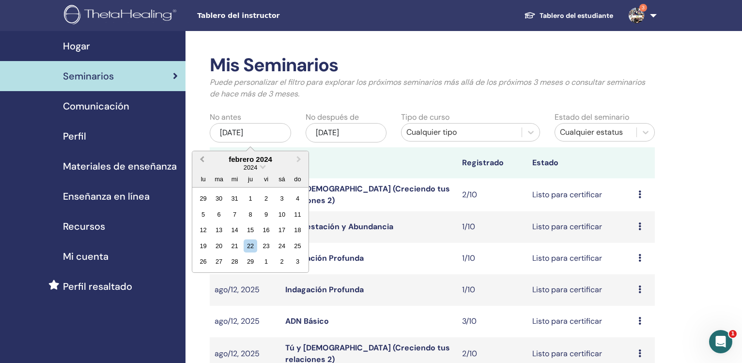
click at [202, 159] on span "Previous Month" at bounding box center [202, 159] width 0 height 10
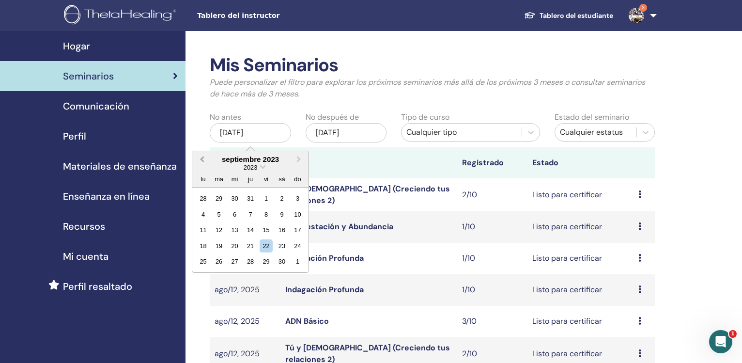
click at [202, 159] on span "Previous Month" at bounding box center [202, 159] width 0 height 10
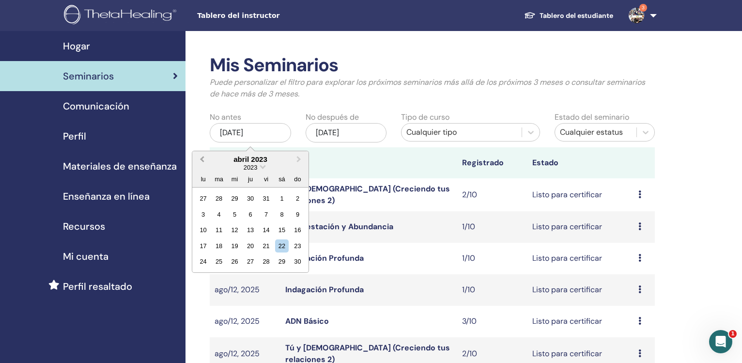
click at [202, 159] on span "Previous Month" at bounding box center [202, 159] width 0 height 10
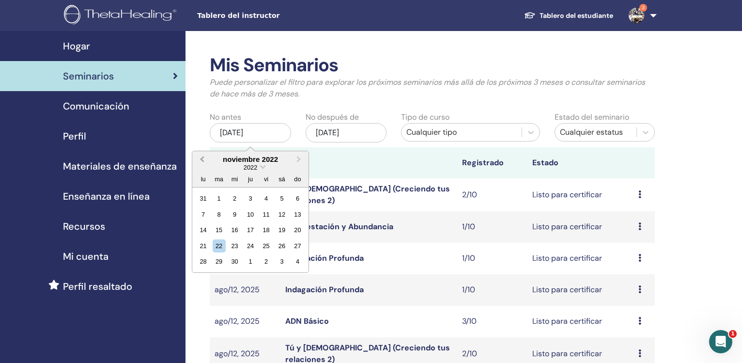
click at [202, 159] on span "Previous Month" at bounding box center [202, 159] width 0 height 10
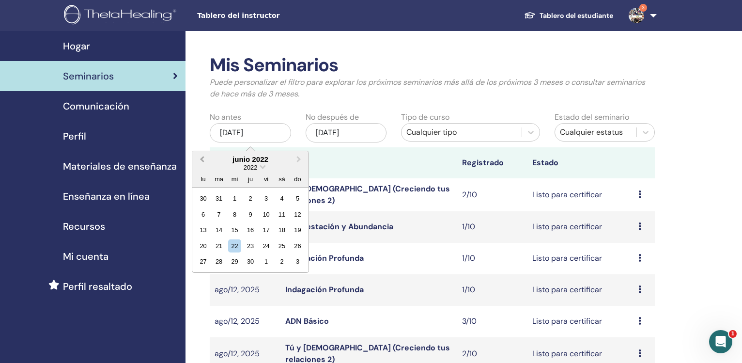
click at [202, 159] on span "Previous Month" at bounding box center [202, 159] width 0 height 10
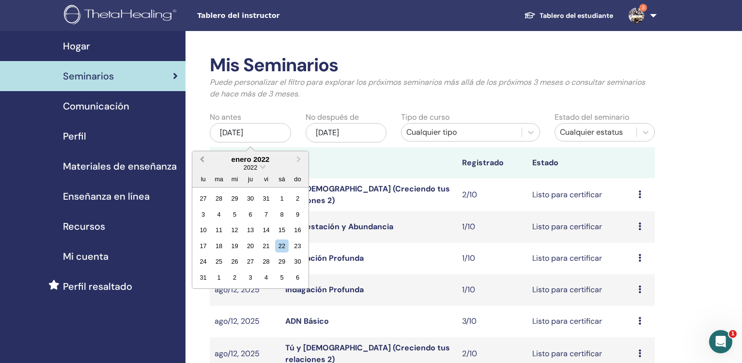
click at [202, 159] on span "Previous Month" at bounding box center [202, 159] width 0 height 10
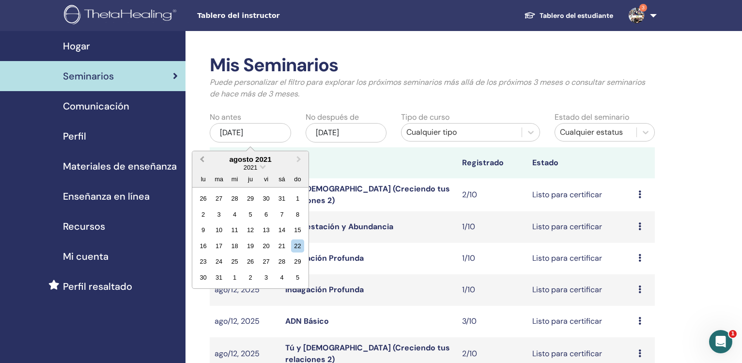
click at [202, 159] on span "Previous Month" at bounding box center [202, 159] width 0 height 10
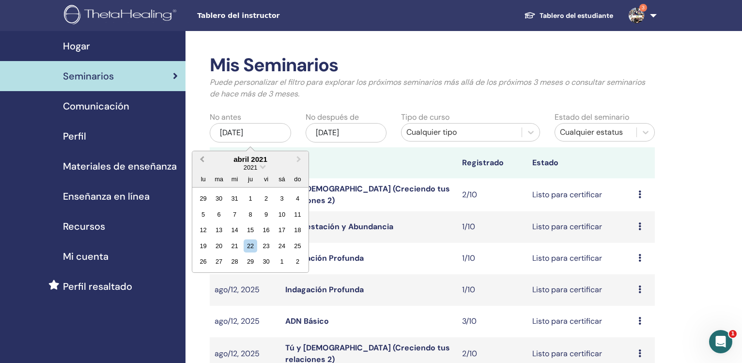
click at [202, 159] on span "Previous Month" at bounding box center [202, 159] width 0 height 10
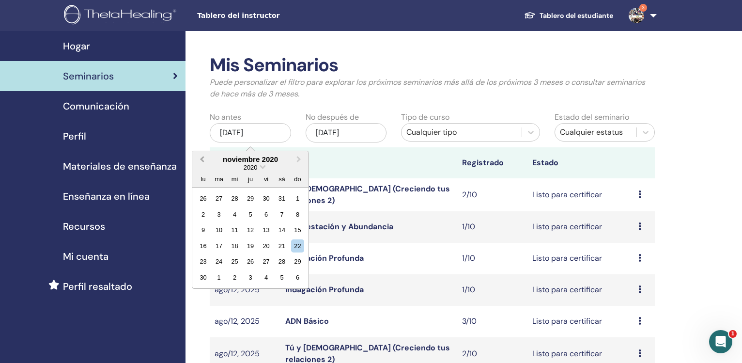
click at [202, 159] on span "Previous Month" at bounding box center [202, 159] width 0 height 10
click at [201, 158] on button "Previous Month" at bounding box center [201, 160] width 16 height 16
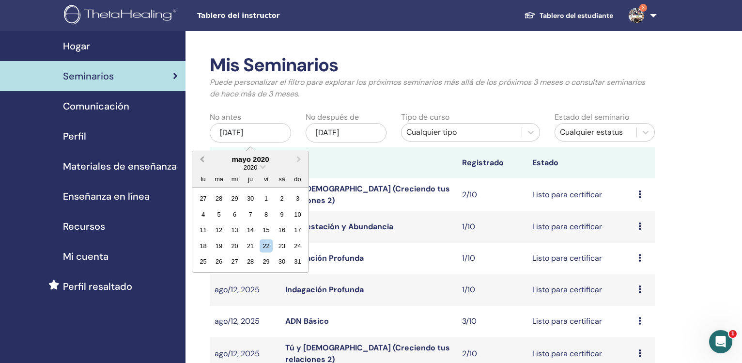
click at [201, 158] on button "Previous Month" at bounding box center [201, 160] width 16 height 16
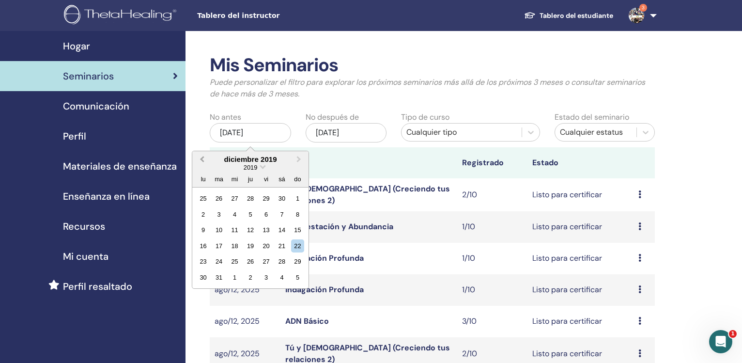
click at [201, 158] on button "Previous Month" at bounding box center [201, 160] width 16 height 16
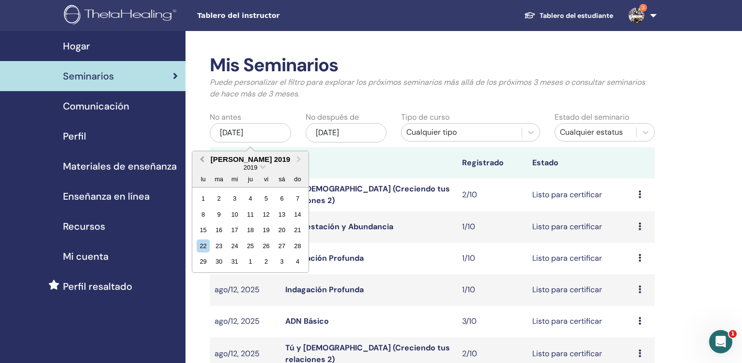
click at [201, 158] on button "Previous Month" at bounding box center [201, 160] width 16 height 16
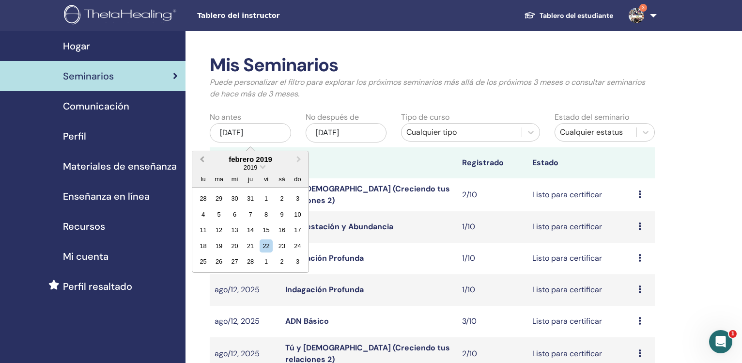
click at [201, 158] on button "Previous Month" at bounding box center [201, 160] width 16 height 16
click at [202, 159] on span "Previous Month" at bounding box center [202, 159] width 0 height 10
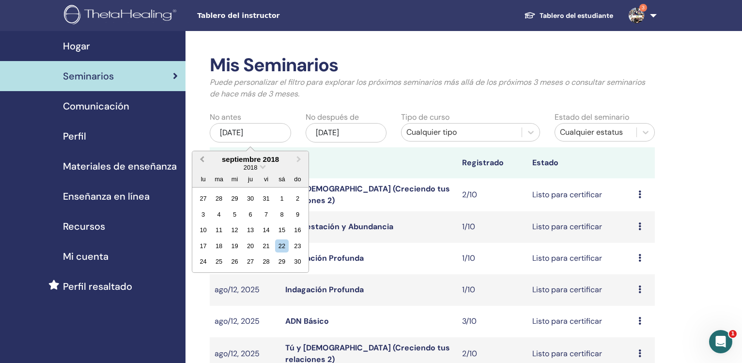
click at [202, 159] on span "Previous Month" at bounding box center [202, 159] width 0 height 10
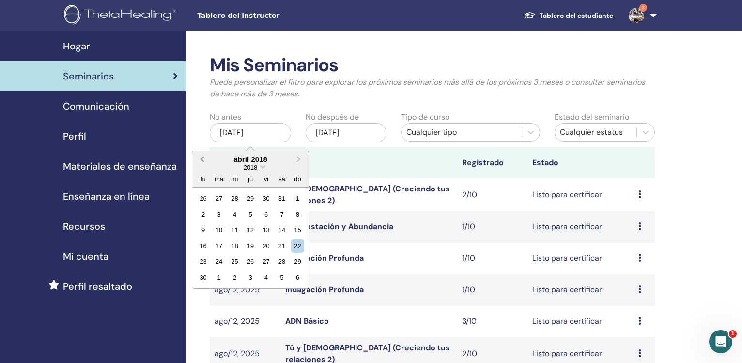
click at [202, 159] on span "Previous Month" at bounding box center [202, 159] width 0 height 10
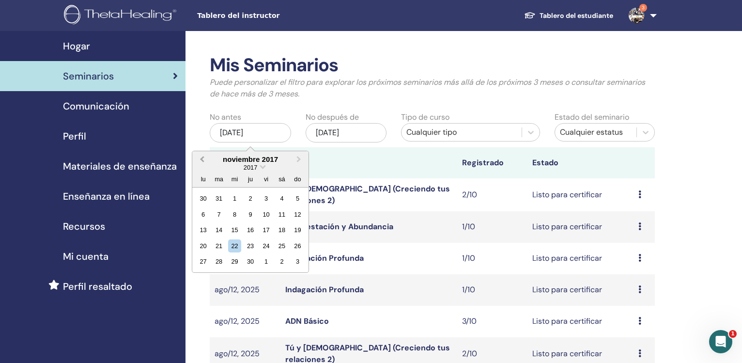
click at [202, 159] on span "Previous Month" at bounding box center [202, 159] width 0 height 10
click at [297, 156] on button "Next Month" at bounding box center [300, 160] width 16 height 16
click at [299, 201] on div "1" at bounding box center [297, 198] width 13 height 13
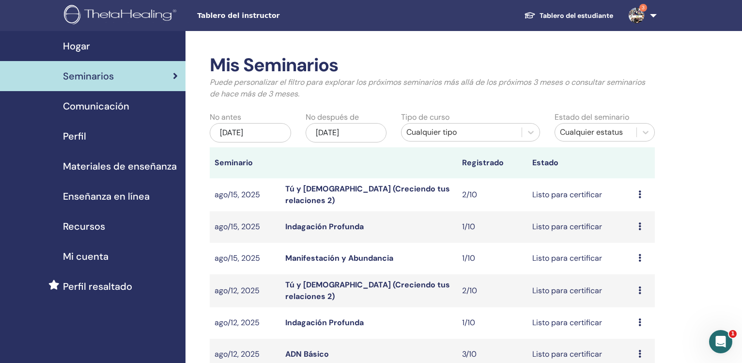
click at [344, 136] on div "[DATE]" at bounding box center [346, 132] width 81 height 19
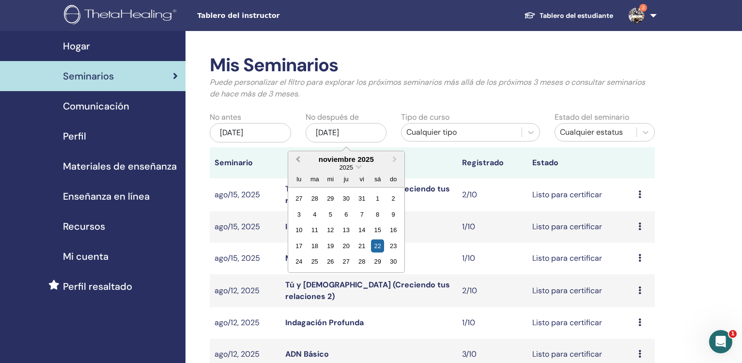
click at [298, 159] on span "Previous Month" at bounding box center [298, 159] width 0 height 10
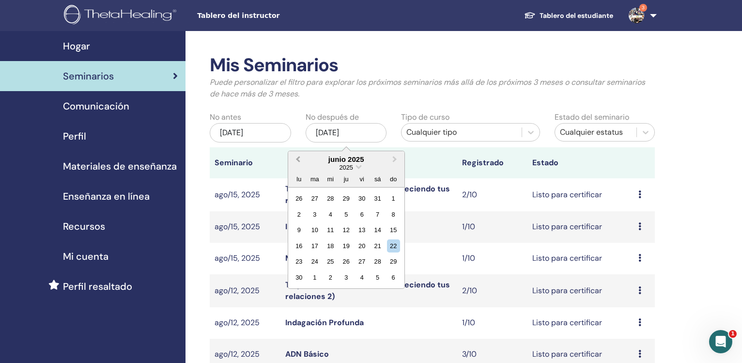
click at [298, 159] on span "Previous Month" at bounding box center [298, 159] width 0 height 10
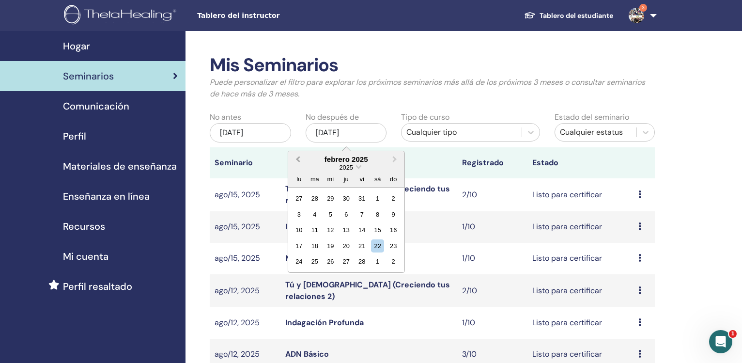
click at [298, 159] on span "Previous Month" at bounding box center [298, 159] width 0 height 10
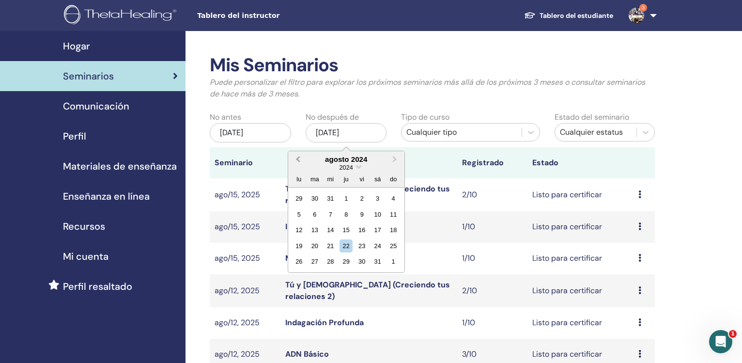
click at [298, 159] on span "Previous Month" at bounding box center [298, 159] width 0 height 10
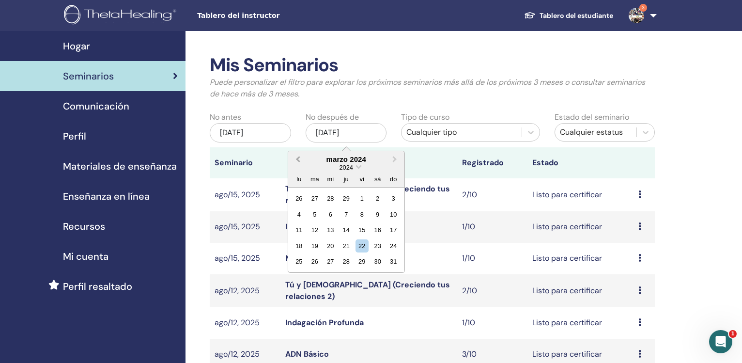
click at [298, 159] on span "Previous Month" at bounding box center [298, 159] width 0 height 10
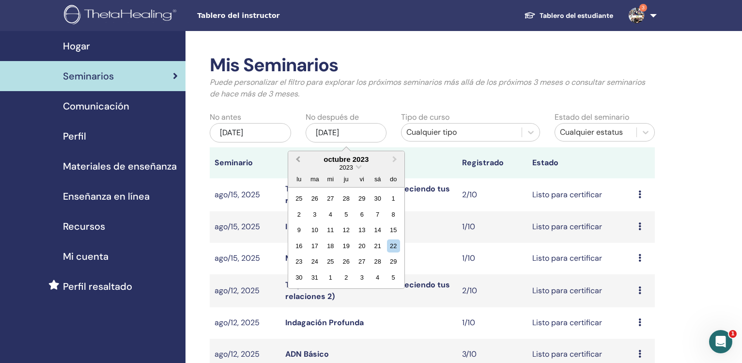
click at [298, 159] on span "Previous Month" at bounding box center [298, 159] width 0 height 10
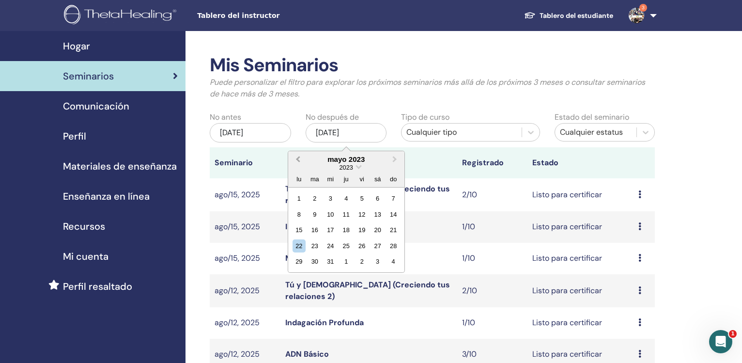
click at [298, 159] on span "Previous Month" at bounding box center [298, 159] width 0 height 10
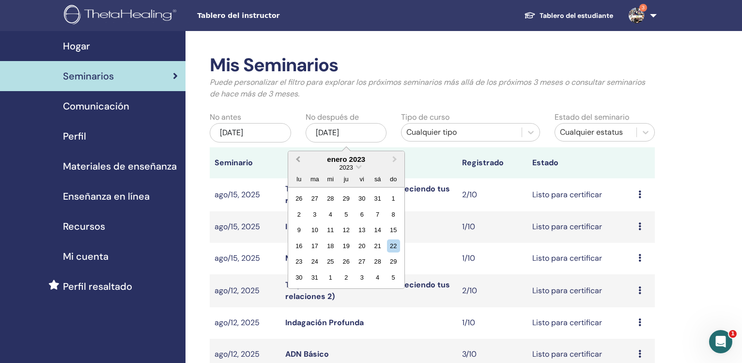
click at [298, 159] on span "Previous Month" at bounding box center [298, 159] width 0 height 10
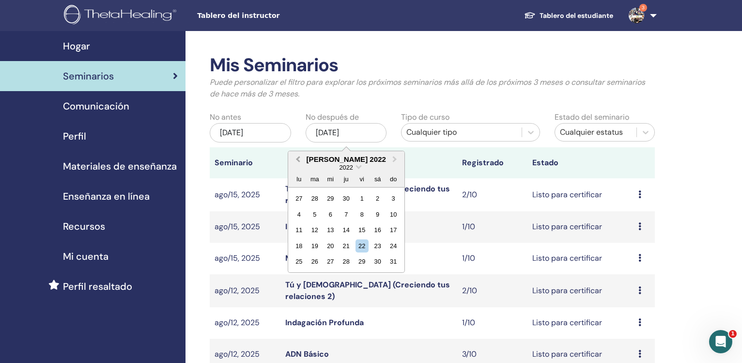
click at [298, 159] on span "Previous Month" at bounding box center [298, 159] width 0 height 10
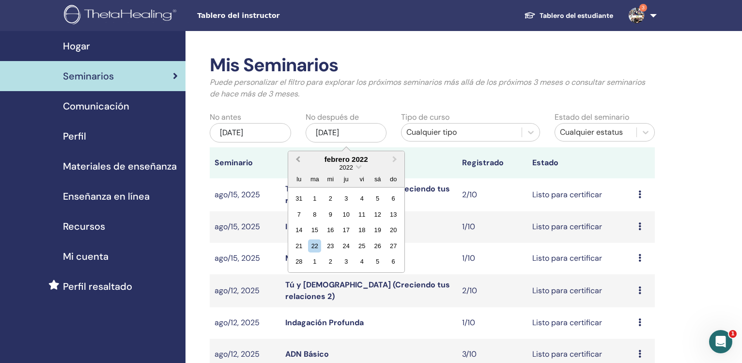
click at [298, 159] on span "Previous Month" at bounding box center [298, 159] width 0 height 10
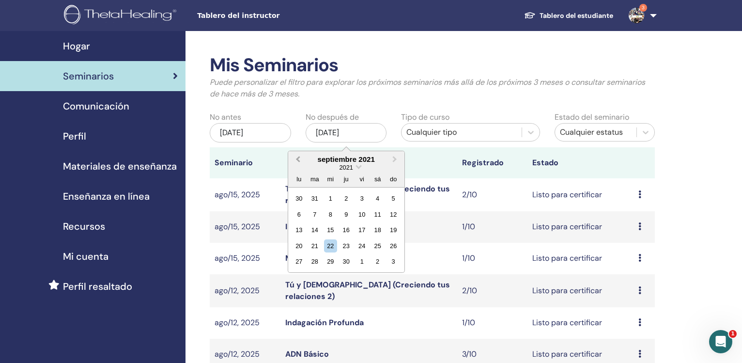
click at [298, 159] on span "Previous Month" at bounding box center [298, 159] width 0 height 10
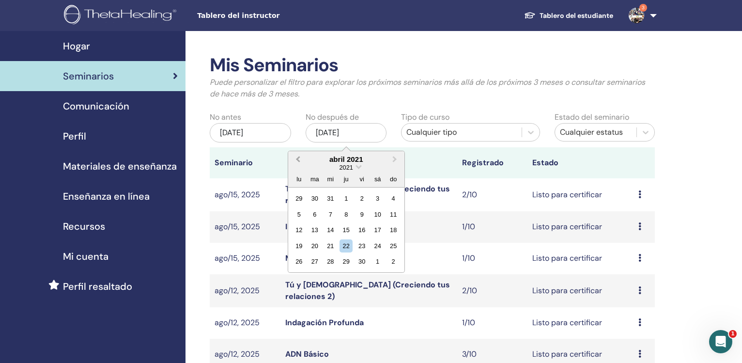
click at [298, 159] on span "Previous Month" at bounding box center [298, 159] width 0 height 10
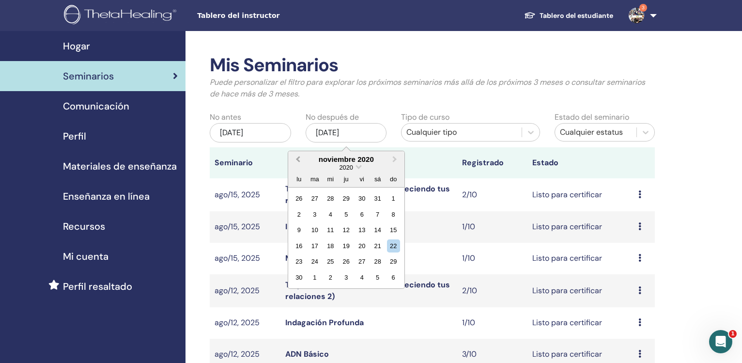
click at [298, 159] on span "Previous Month" at bounding box center [298, 159] width 0 height 10
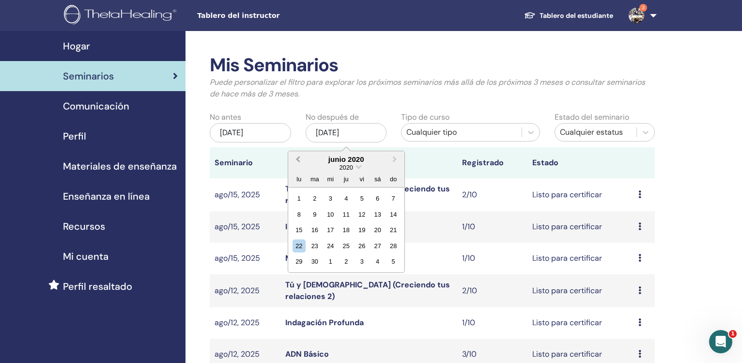
click at [298, 159] on span "Previous Month" at bounding box center [298, 159] width 0 height 10
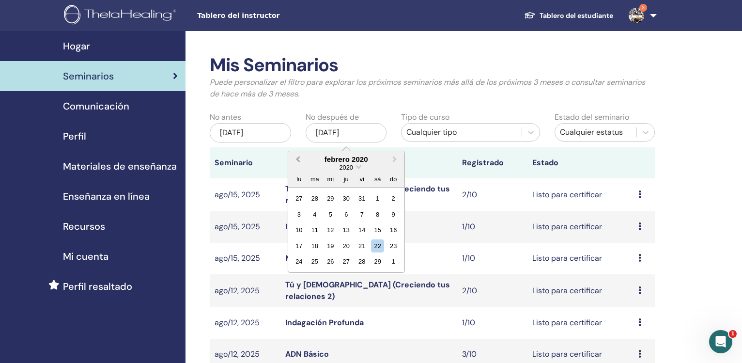
click at [298, 159] on span "Previous Month" at bounding box center [298, 159] width 0 height 10
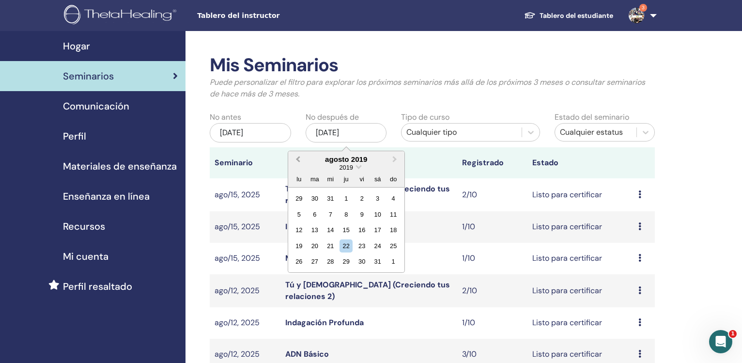
click at [298, 159] on span "Previous Month" at bounding box center [298, 159] width 0 height 10
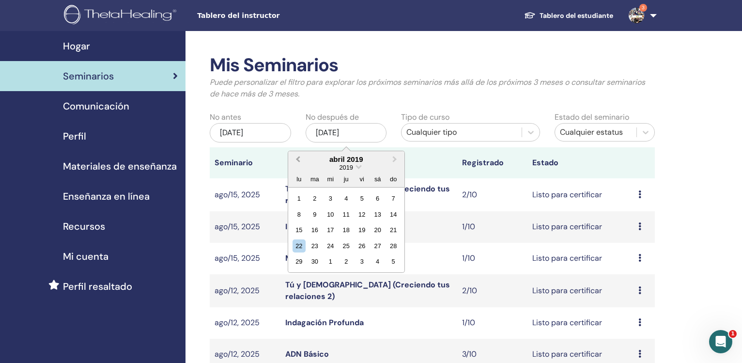
click at [298, 159] on span "Previous Month" at bounding box center [298, 159] width 0 height 10
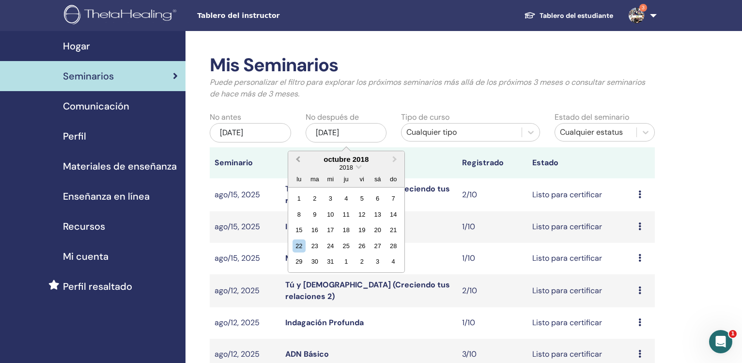
click at [298, 159] on span "Previous Month" at bounding box center [298, 159] width 0 height 10
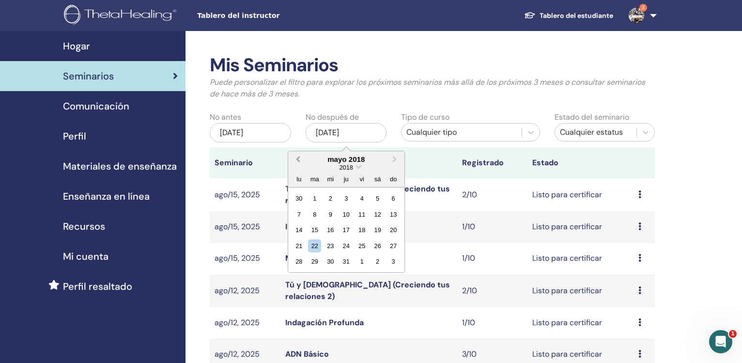
click at [298, 159] on span "Previous Month" at bounding box center [298, 159] width 0 height 10
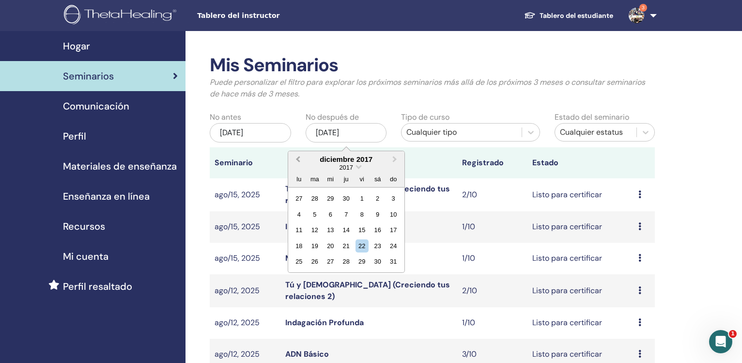
click at [298, 159] on span "Previous Month" at bounding box center [298, 159] width 0 height 10
click at [396, 158] on button "Next Month" at bounding box center [396, 160] width 16 height 16
click at [394, 266] on div "31" at bounding box center [393, 261] width 13 height 13
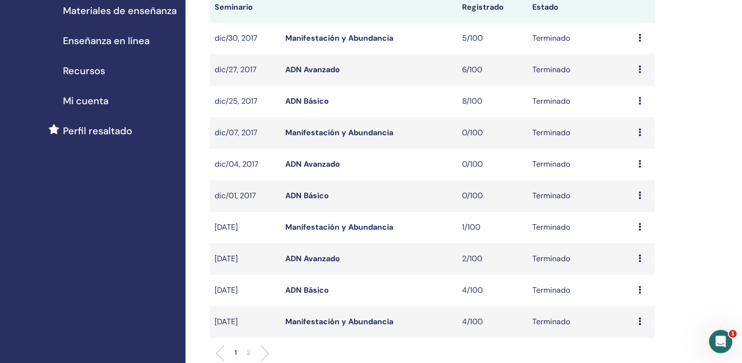
scroll to position [165, 0]
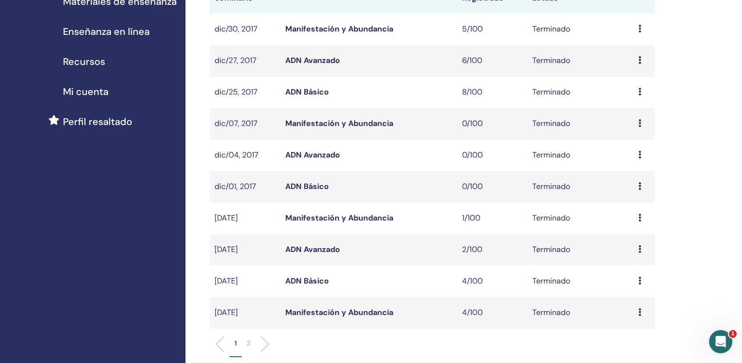
click at [267, 344] on li at bounding box center [261, 344] width 16 height 16
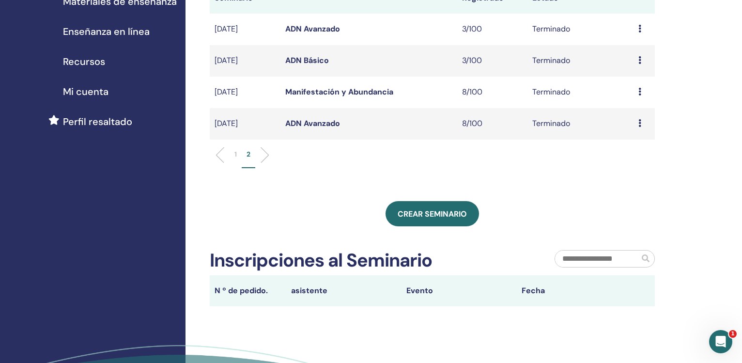
click at [318, 124] on link "ADN Avanzado" at bounding box center [312, 123] width 55 height 10
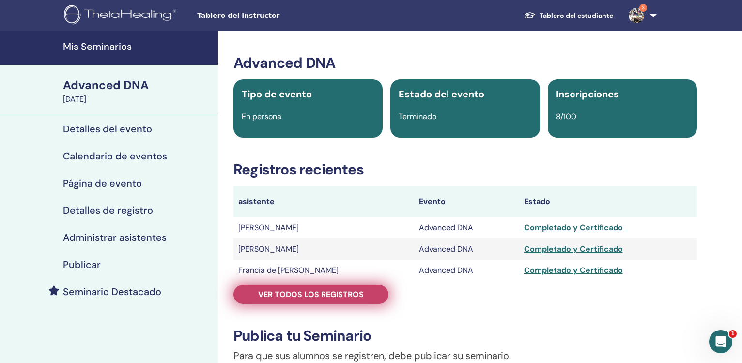
click at [347, 292] on span "Ver todos los registros" at bounding box center [311, 294] width 106 height 10
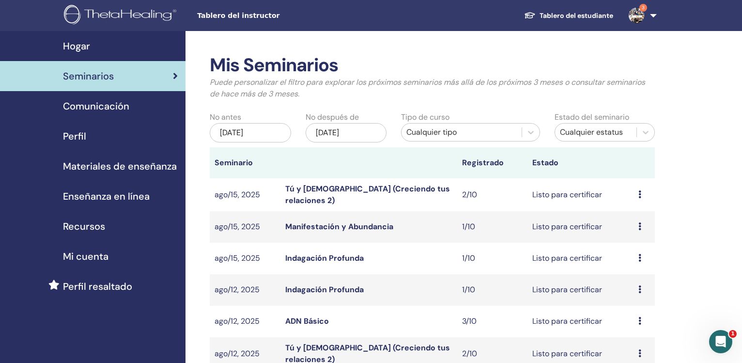
click at [238, 139] on div "[DATE]" at bounding box center [250, 132] width 81 height 19
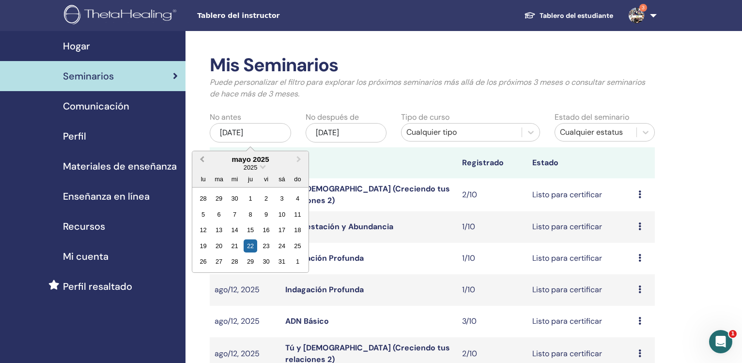
click at [202, 157] on span "Previous Month" at bounding box center [202, 159] width 0 height 10
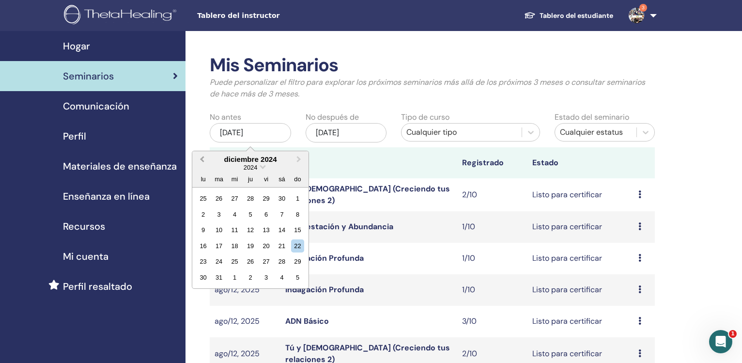
click at [202, 157] on span "Previous Month" at bounding box center [202, 159] width 0 height 10
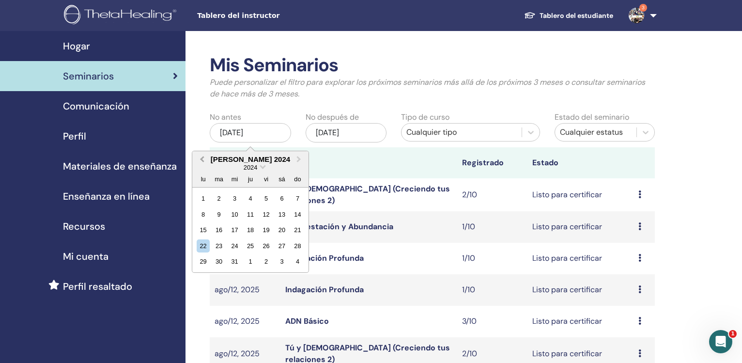
click at [202, 157] on span "Previous Month" at bounding box center [202, 159] width 0 height 10
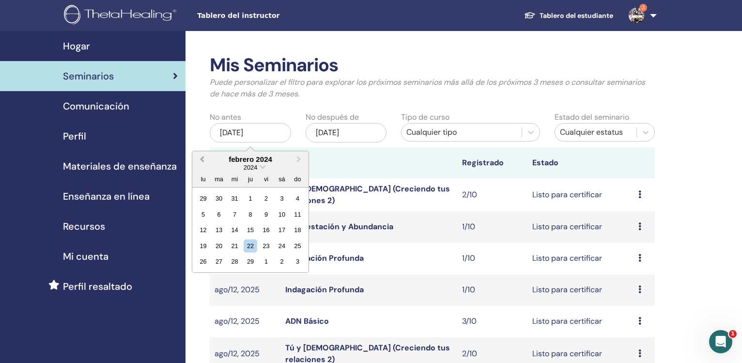
click at [202, 157] on span "Previous Month" at bounding box center [202, 159] width 0 height 10
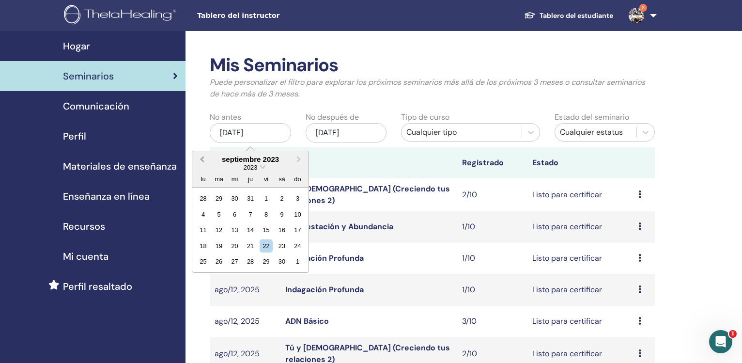
click at [202, 157] on span "Previous Month" at bounding box center [202, 159] width 0 height 10
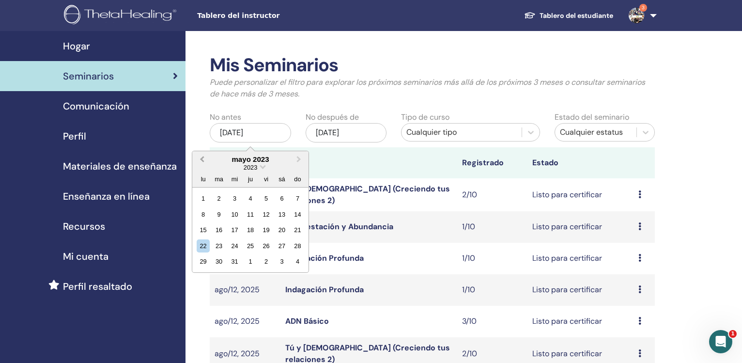
click at [202, 157] on span "Previous Month" at bounding box center [202, 159] width 0 height 10
click at [202, 158] on span "Previous Month" at bounding box center [202, 159] width 0 height 10
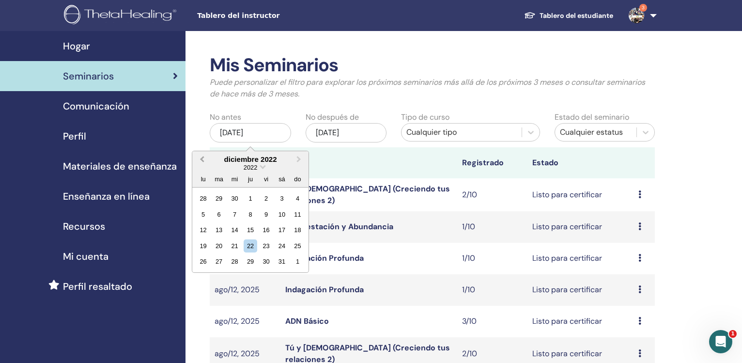
click at [202, 158] on span "Previous Month" at bounding box center [202, 159] width 0 height 10
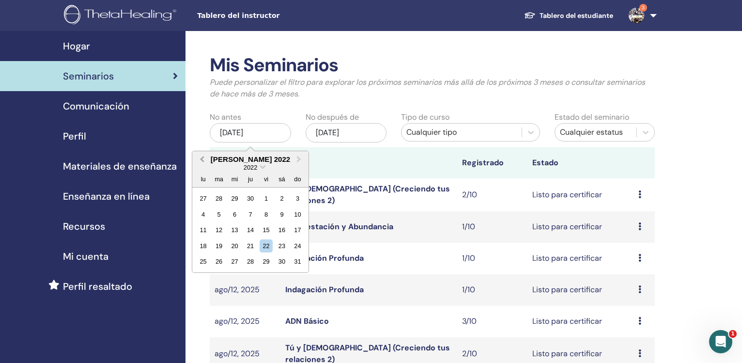
click at [202, 158] on span "Previous Month" at bounding box center [202, 159] width 0 height 10
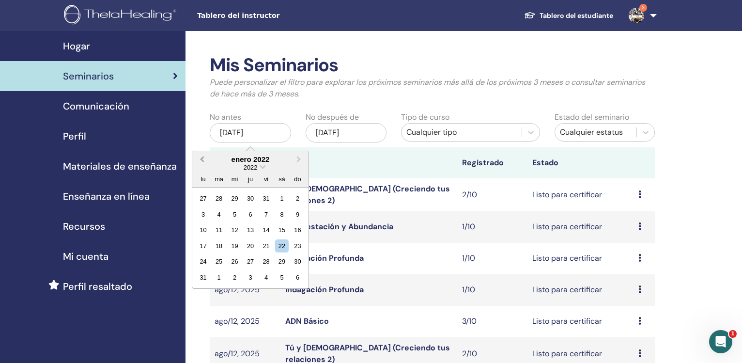
click at [202, 158] on span "Previous Month" at bounding box center [202, 159] width 0 height 10
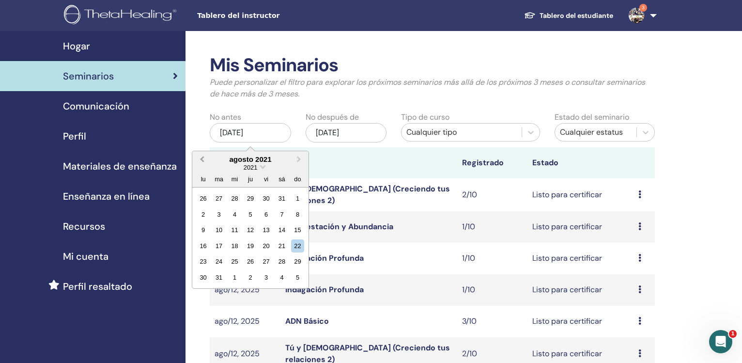
click at [202, 158] on span "Previous Month" at bounding box center [202, 159] width 0 height 10
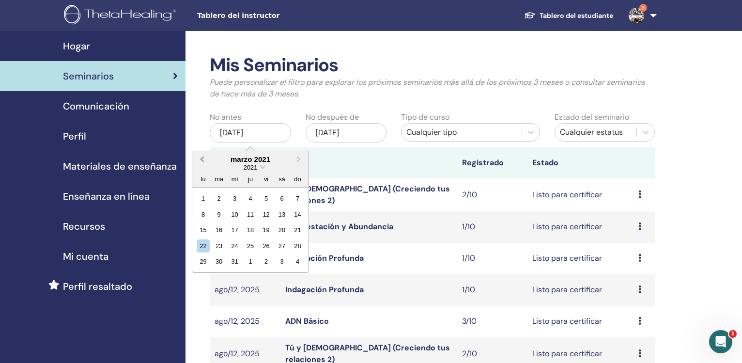
click at [202, 158] on span "Previous Month" at bounding box center [202, 159] width 0 height 10
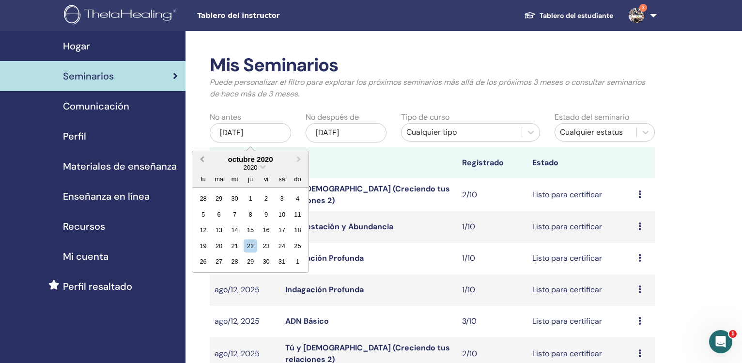
click at [202, 158] on span "Previous Month" at bounding box center [202, 159] width 0 height 10
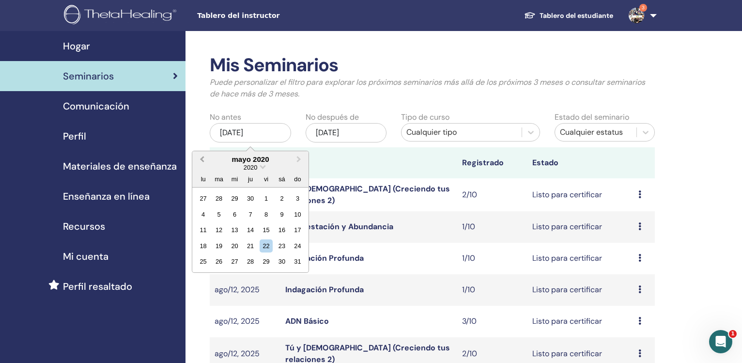
click at [202, 158] on span "Previous Month" at bounding box center [202, 159] width 0 height 10
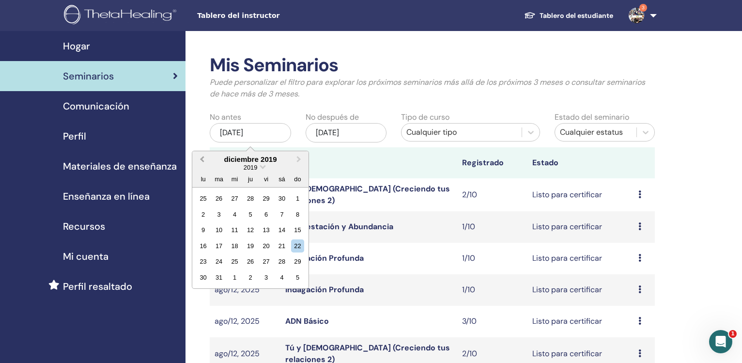
click at [202, 158] on span "Previous Month" at bounding box center [202, 159] width 0 height 10
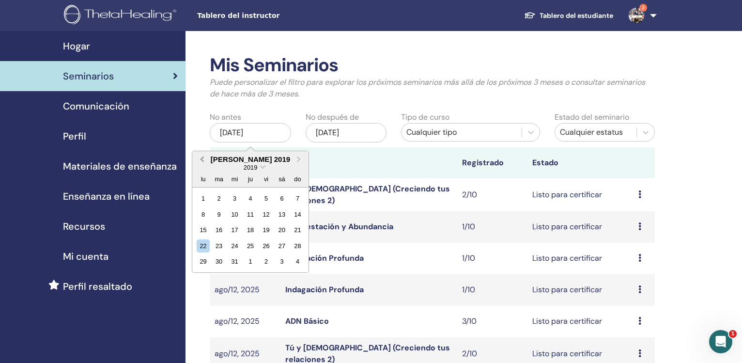
click at [202, 158] on span "Previous Month" at bounding box center [202, 159] width 0 height 10
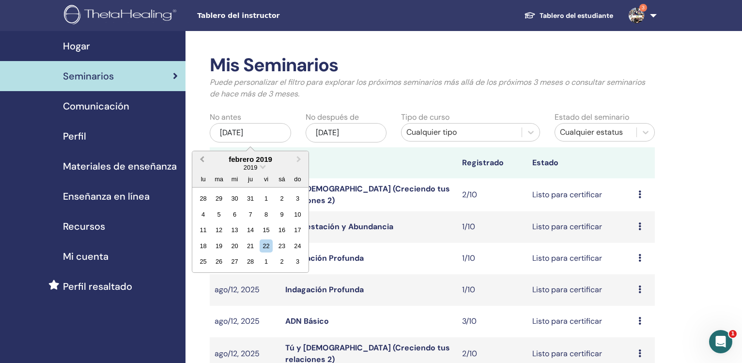
click at [202, 158] on span "Previous Month" at bounding box center [202, 159] width 0 height 10
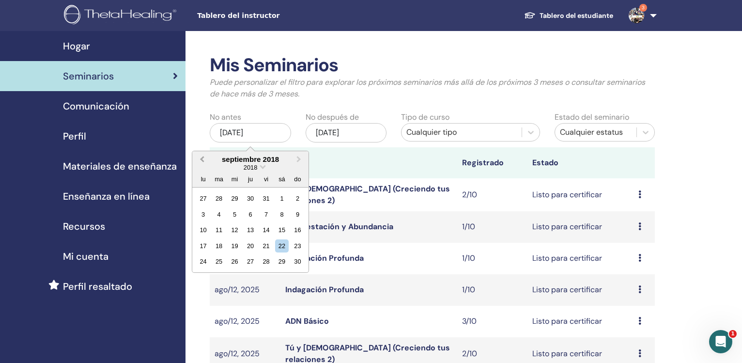
click at [202, 158] on span "Previous Month" at bounding box center [202, 159] width 0 height 10
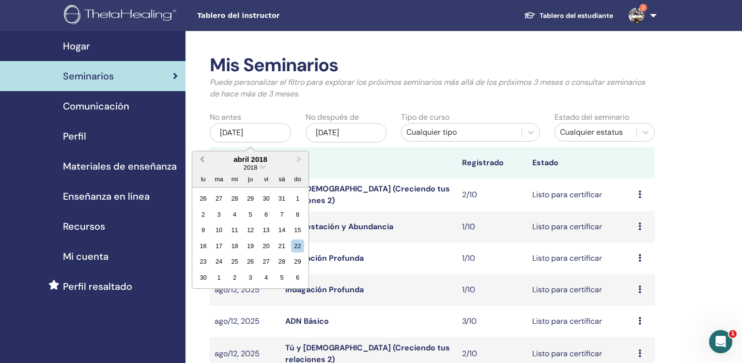
click at [202, 158] on span "Previous Month" at bounding box center [202, 159] width 0 height 10
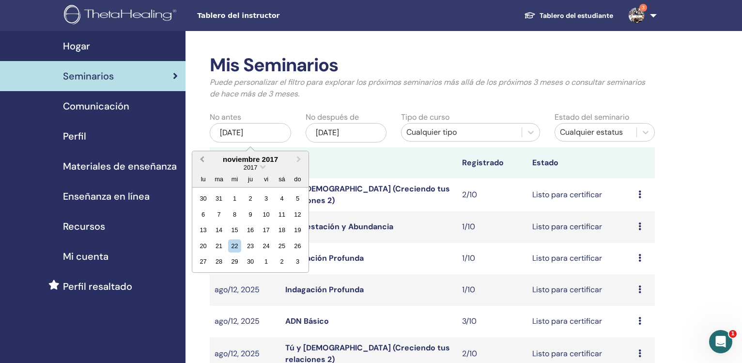
click at [202, 158] on span "Previous Month" at bounding box center [202, 159] width 0 height 10
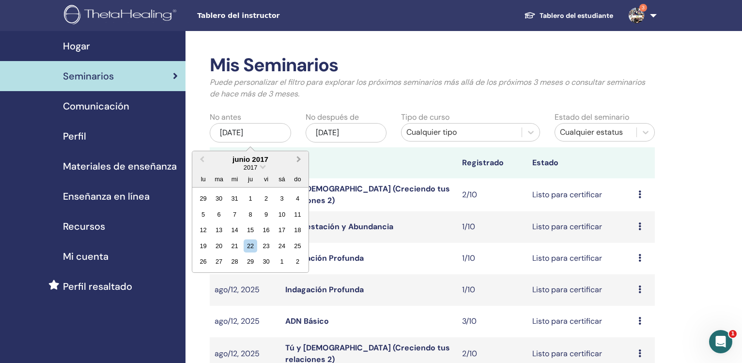
click at [295, 158] on button "Next Month" at bounding box center [300, 160] width 16 height 16
click at [265, 199] on div "1" at bounding box center [266, 198] width 13 height 13
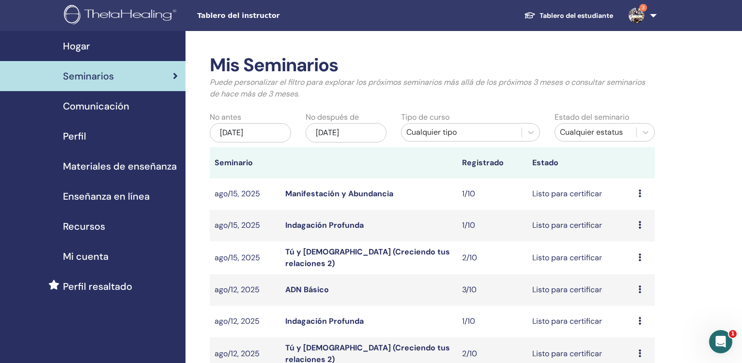
click at [334, 131] on div "[DATE]" at bounding box center [346, 132] width 81 height 19
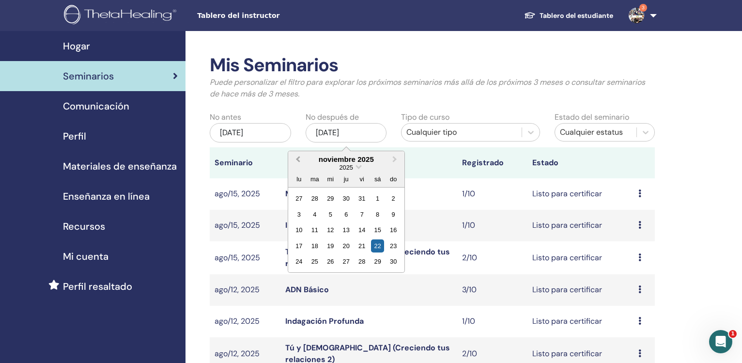
click at [297, 158] on button "Previous Month" at bounding box center [297, 160] width 16 height 16
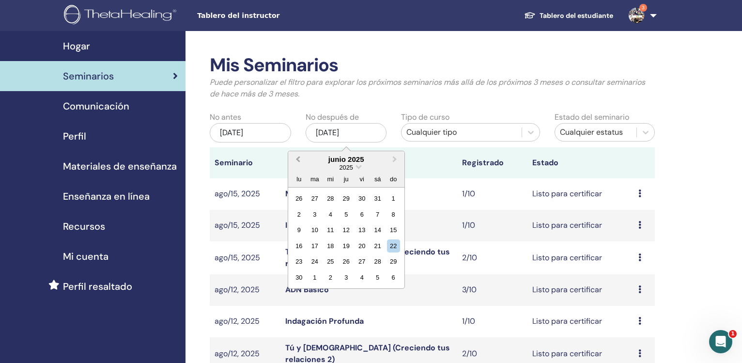
click at [297, 158] on button "Previous Month" at bounding box center [297, 160] width 16 height 16
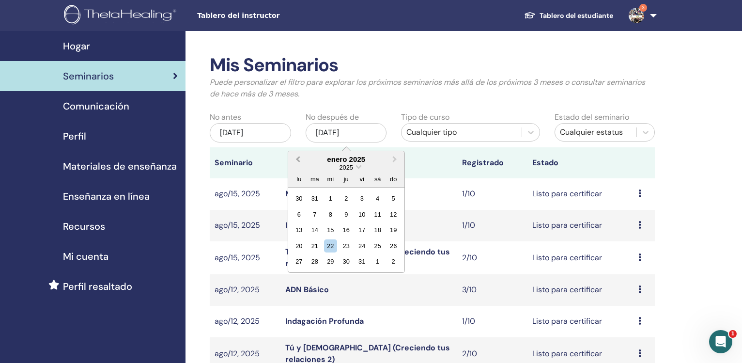
click at [297, 158] on button "Previous Month" at bounding box center [297, 160] width 16 height 16
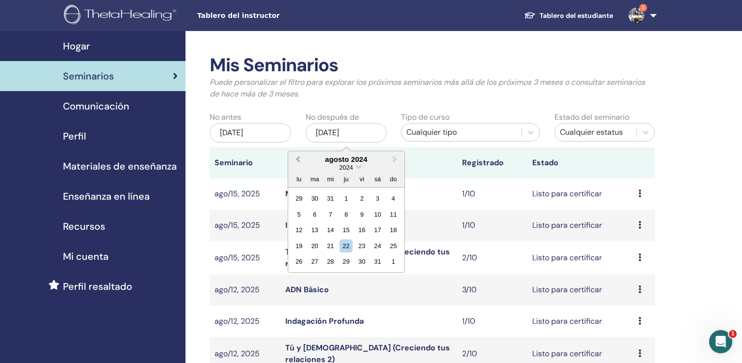
click at [297, 158] on button "Previous Month" at bounding box center [297, 160] width 16 height 16
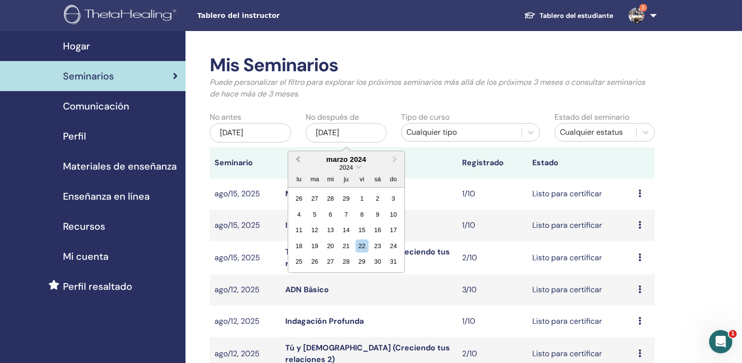
click at [297, 158] on button "Previous Month" at bounding box center [297, 160] width 16 height 16
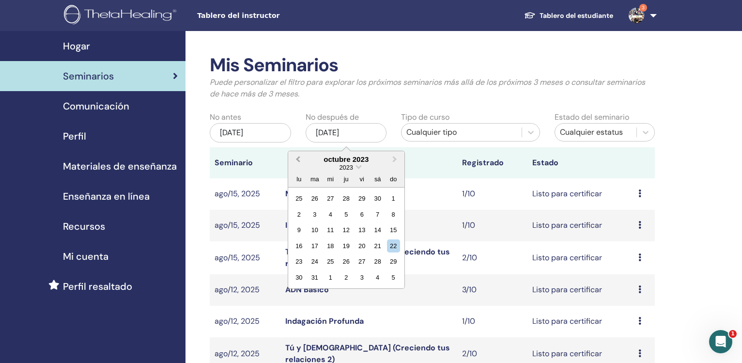
click at [297, 158] on button "Previous Month" at bounding box center [297, 160] width 16 height 16
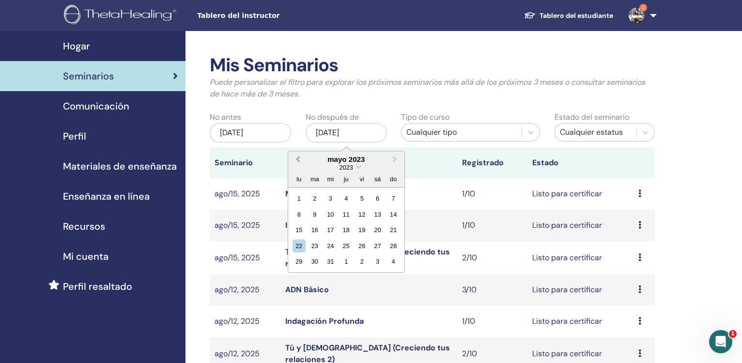
click at [297, 158] on button "Previous Month" at bounding box center [297, 160] width 16 height 16
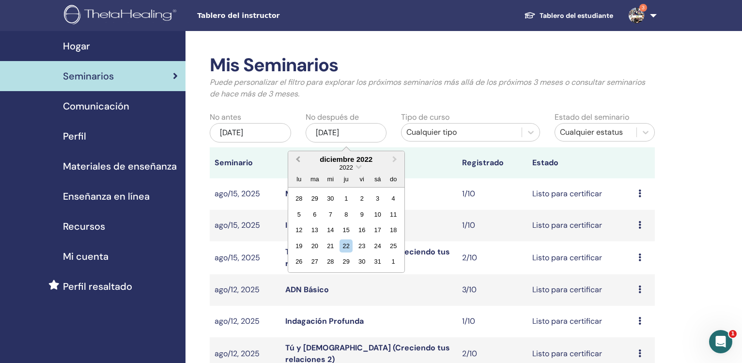
click at [297, 158] on button "Previous Month" at bounding box center [297, 160] width 16 height 16
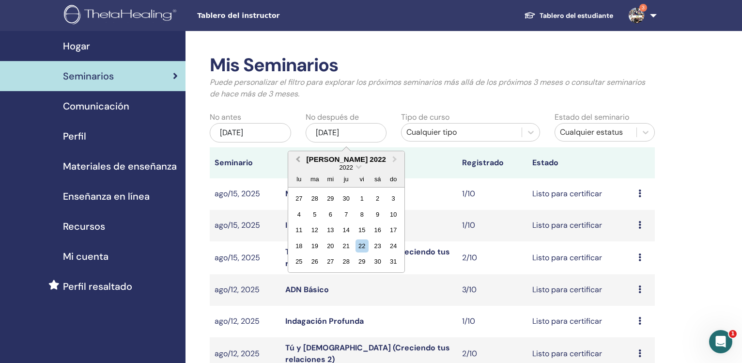
click at [297, 158] on button "Previous Month" at bounding box center [297, 160] width 16 height 16
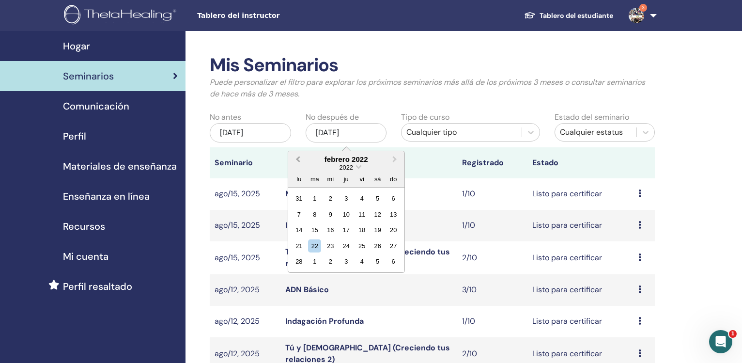
click at [297, 158] on button "Previous Month" at bounding box center [297, 160] width 16 height 16
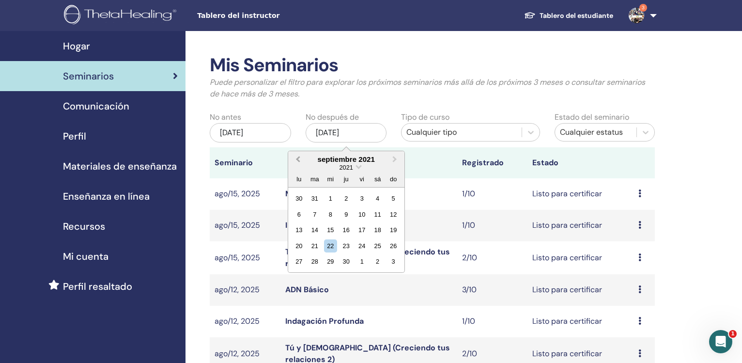
click at [297, 158] on button "Previous Month" at bounding box center [297, 160] width 16 height 16
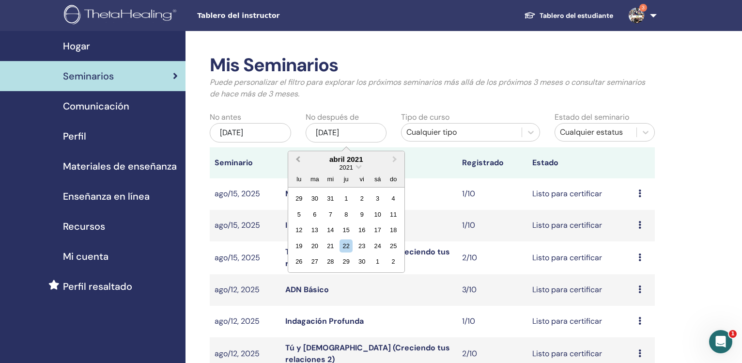
click at [297, 158] on button "Previous Month" at bounding box center [297, 160] width 16 height 16
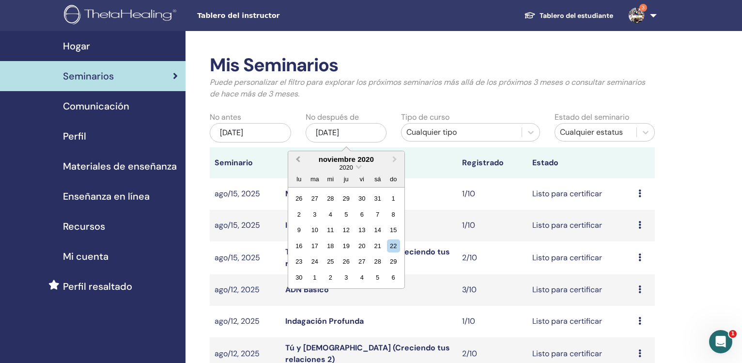
click at [297, 158] on button "Previous Month" at bounding box center [297, 160] width 16 height 16
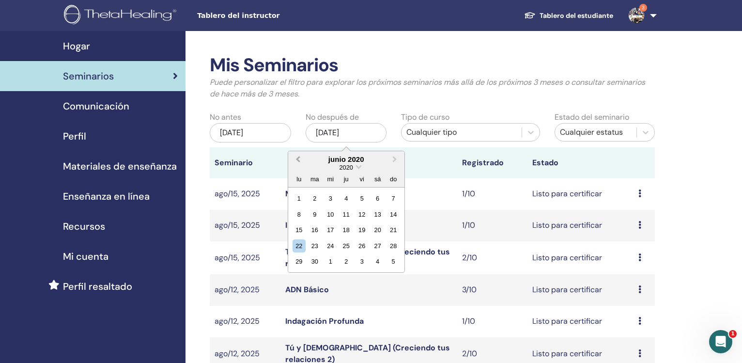
click at [297, 158] on button "Previous Month" at bounding box center [297, 160] width 16 height 16
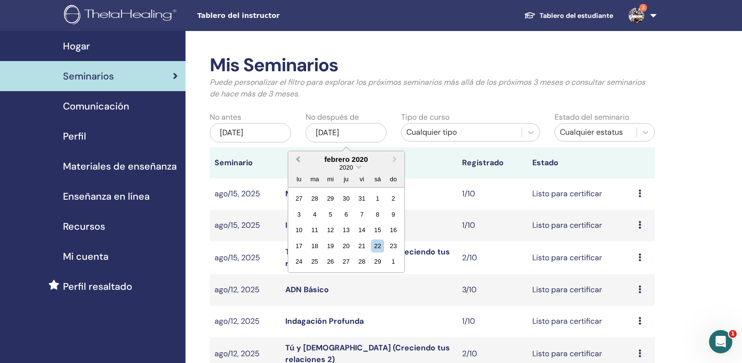
click at [297, 158] on button "Previous Month" at bounding box center [297, 160] width 16 height 16
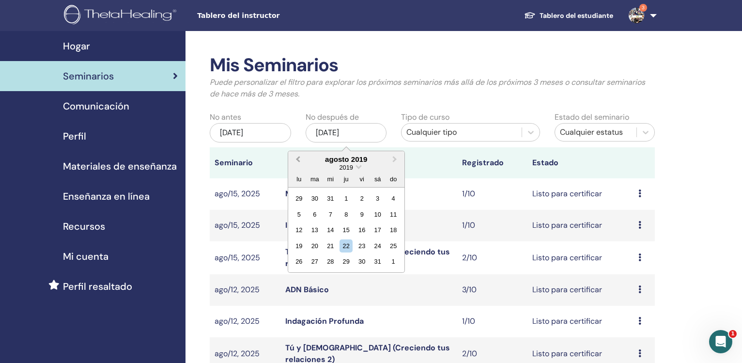
click at [297, 158] on button "Previous Month" at bounding box center [297, 160] width 16 height 16
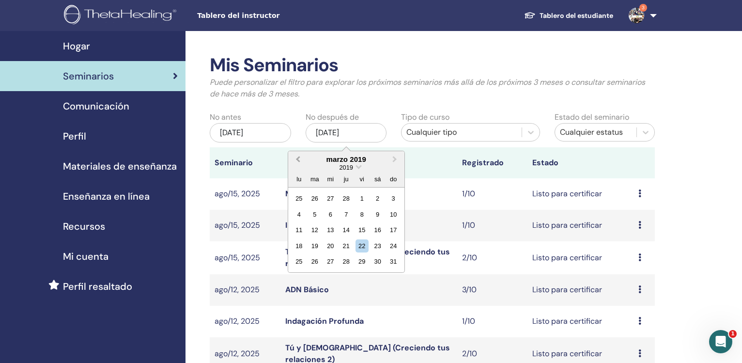
click at [297, 158] on button "Previous Month" at bounding box center [297, 160] width 16 height 16
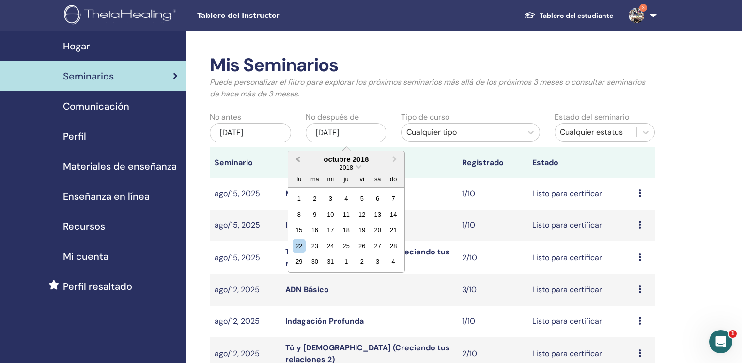
click at [297, 158] on button "Previous Month" at bounding box center [297, 160] width 16 height 16
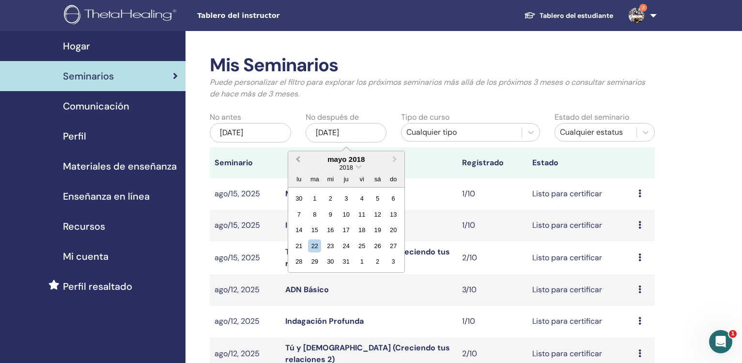
click at [297, 158] on button "Previous Month" at bounding box center [297, 160] width 16 height 16
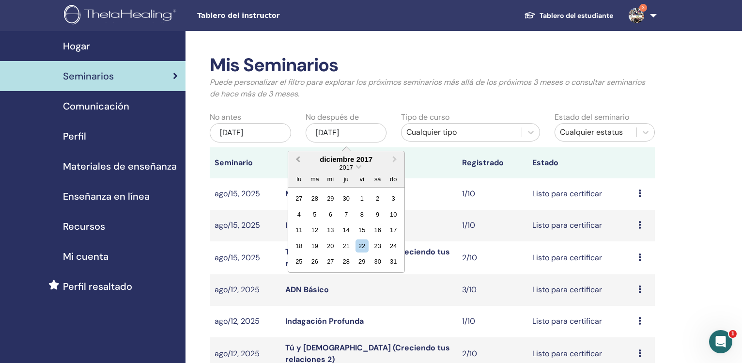
click at [297, 158] on button "Previous Month" at bounding box center [297, 160] width 16 height 16
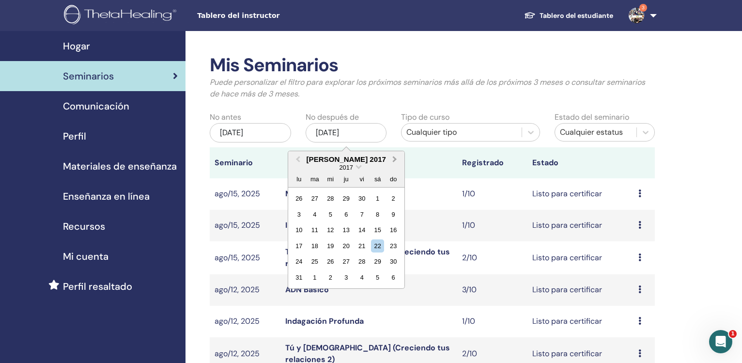
click at [395, 159] on span "Next Month" at bounding box center [395, 159] width 0 height 10
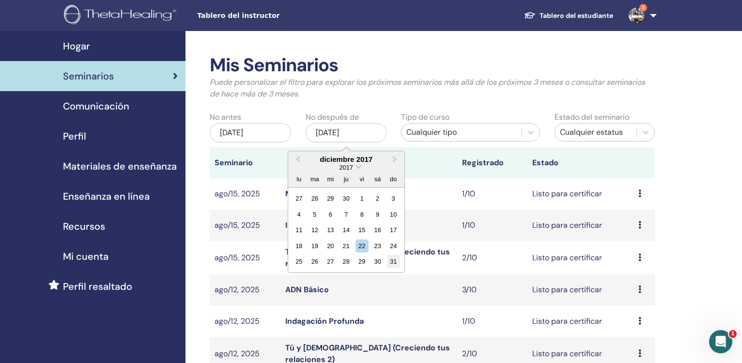
click at [395, 262] on div "31" at bounding box center [393, 261] width 13 height 13
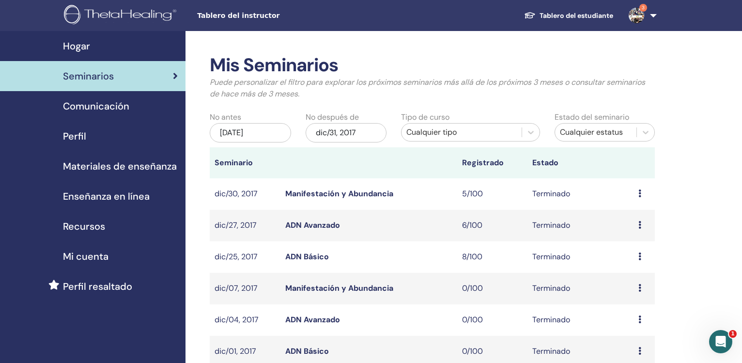
click at [478, 138] on div "Cualquier tipo" at bounding box center [462, 133] width 120 height 16
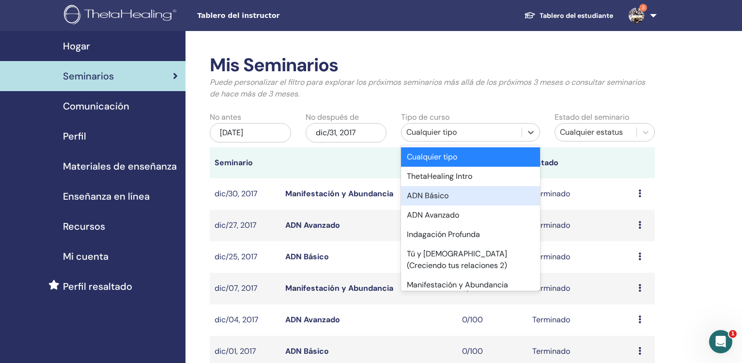
click at [448, 201] on div "ADN Básico" at bounding box center [470, 195] width 139 height 19
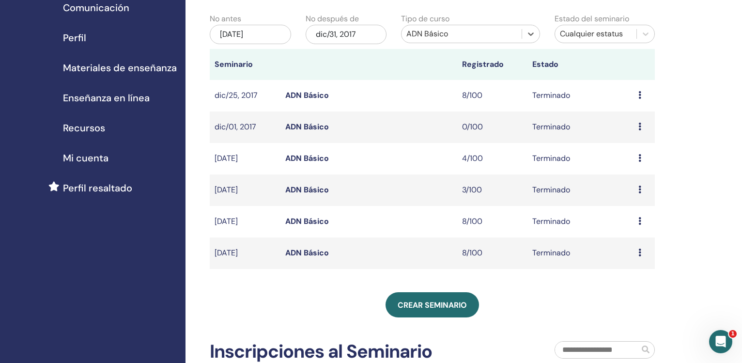
scroll to position [99, 0]
click at [298, 254] on link "ADN Básico" at bounding box center [307, 252] width 44 height 10
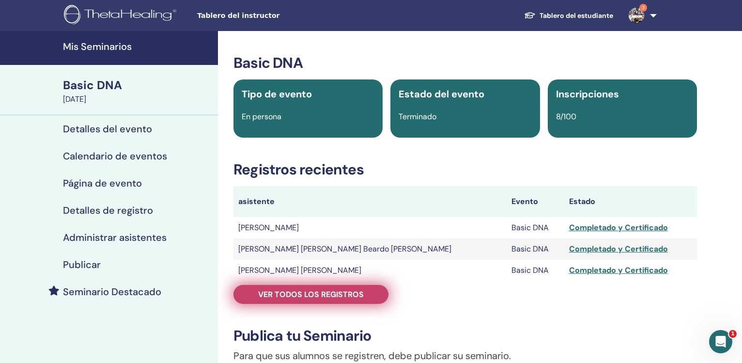
click at [313, 296] on span "Ver todos los registros" at bounding box center [311, 294] width 106 height 10
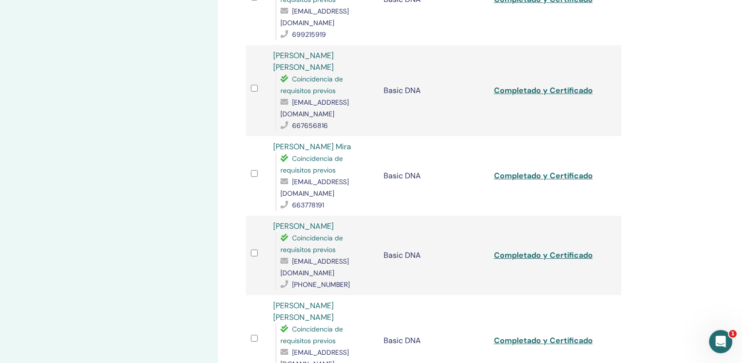
scroll to position [387, 0]
